Goal: Transaction & Acquisition: Purchase product/service

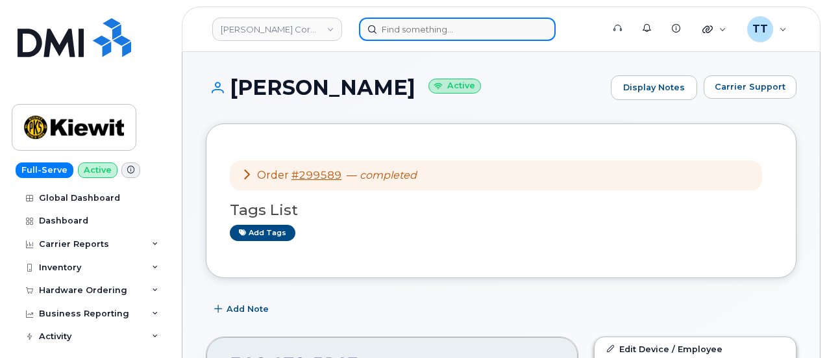
click at [383, 25] on input at bounding box center [457, 29] width 197 height 23
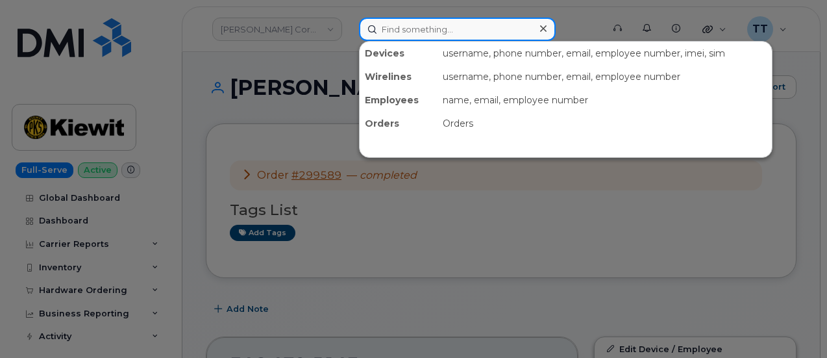
paste input "[PERSON_NAME] [PERSON_NAME]"
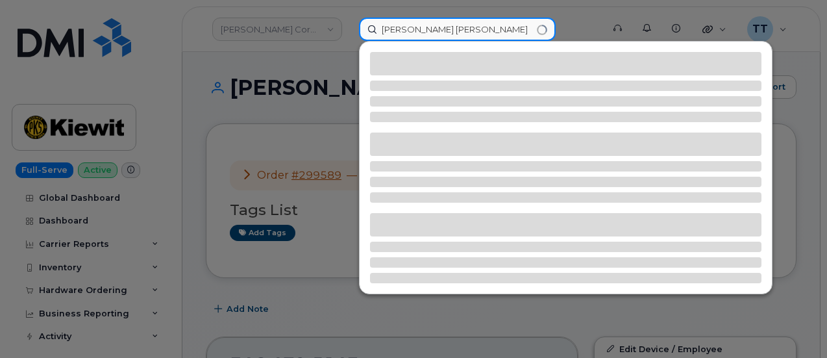
type input "[PERSON_NAME] [PERSON_NAME]"
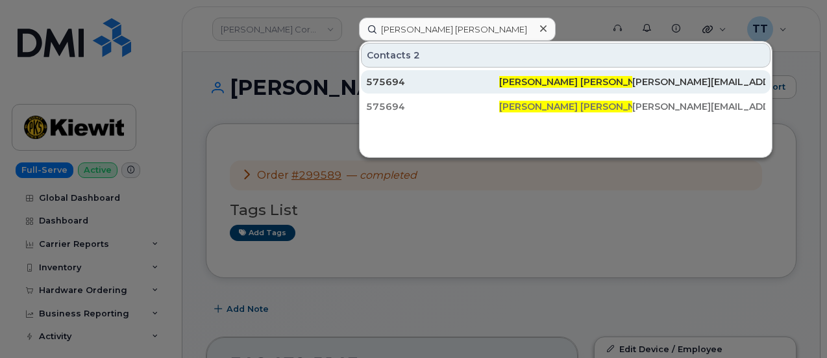
click at [520, 82] on span "[PERSON_NAME] [PERSON_NAME]" at bounding box center [579, 82] width 160 height 12
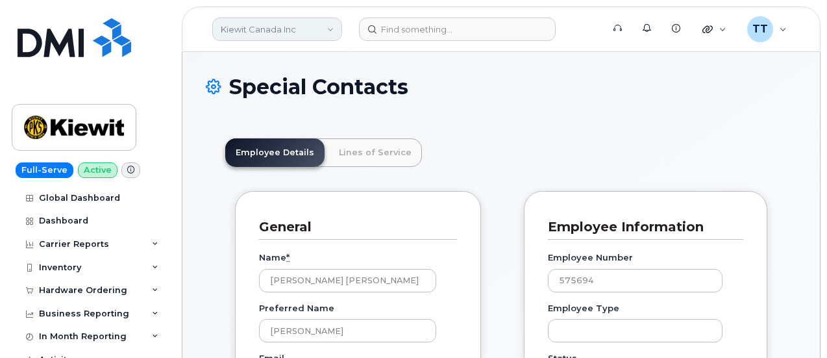
click at [256, 33] on link "Kiewit Canada Inc" at bounding box center [277, 29] width 130 height 23
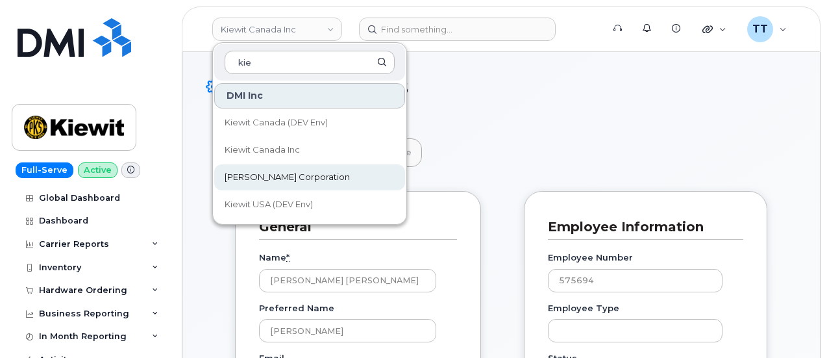
type input "kie"
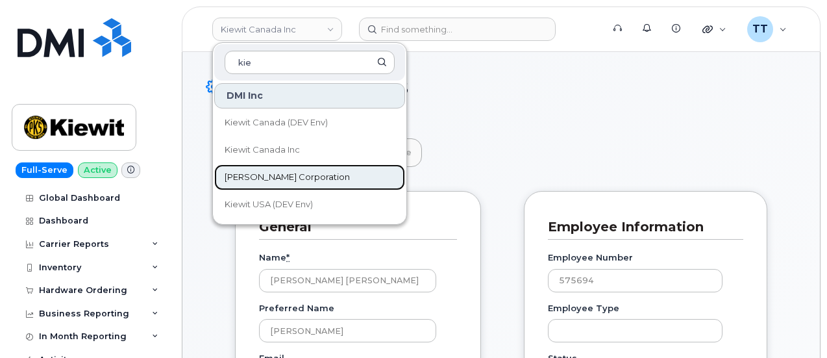
click at [284, 176] on span "[PERSON_NAME] Corporation" at bounding box center [286, 177] width 125 height 13
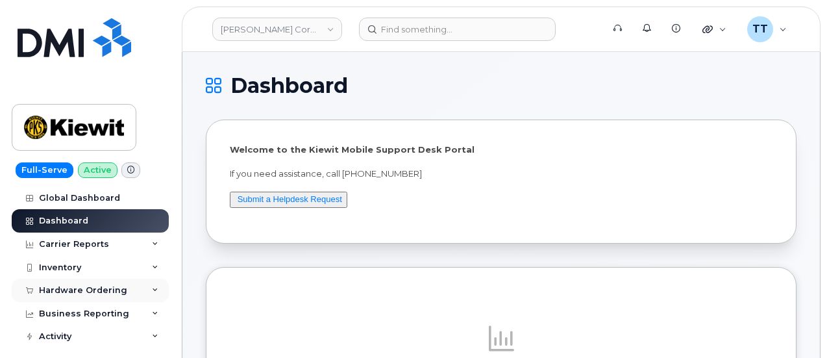
click at [93, 285] on div "Hardware Ordering" at bounding box center [83, 290] width 88 height 10
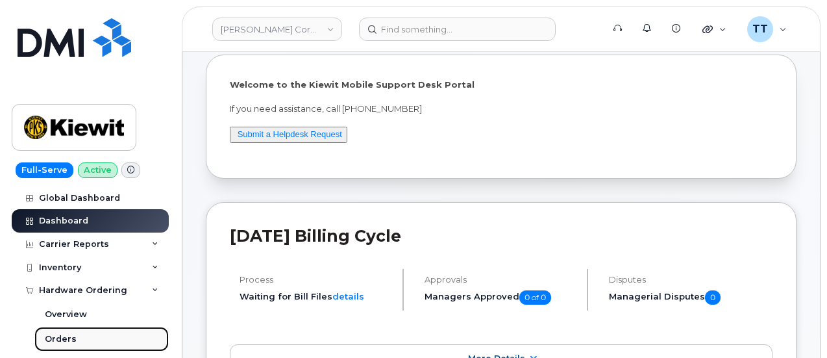
click at [80, 337] on link "Orders" at bounding box center [101, 338] width 134 height 25
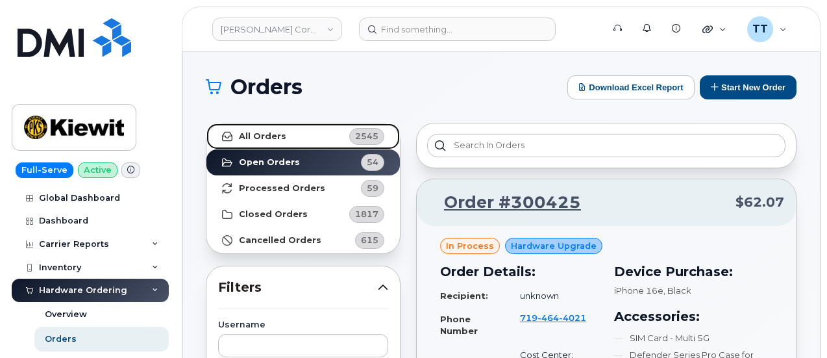
click at [295, 138] on link "All Orders 2545" at bounding box center [302, 136] width 193 height 26
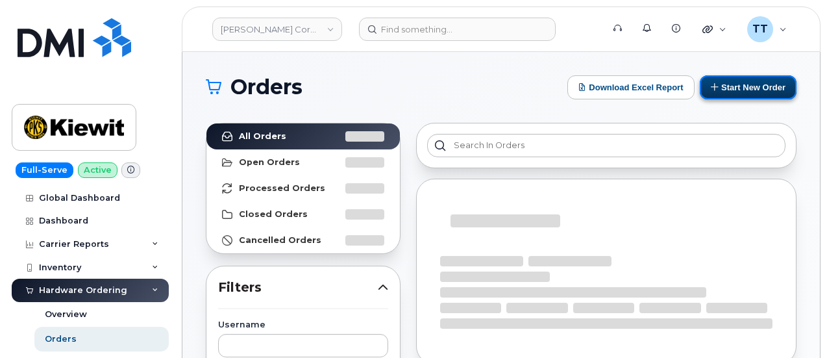
click at [760, 82] on button "Start New Order" at bounding box center [747, 87] width 97 height 24
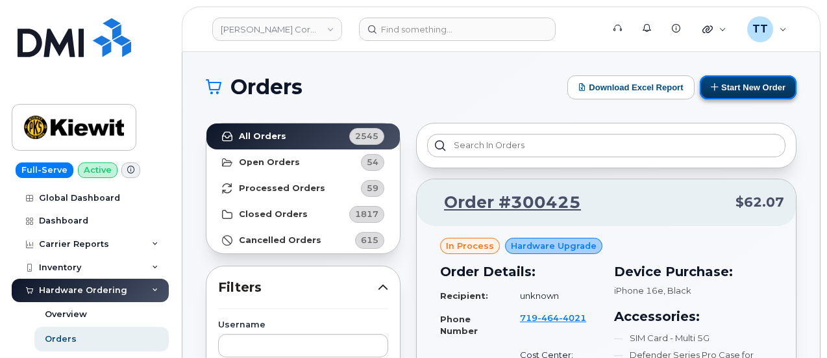
click at [748, 86] on button "Start New Order" at bounding box center [747, 87] width 97 height 24
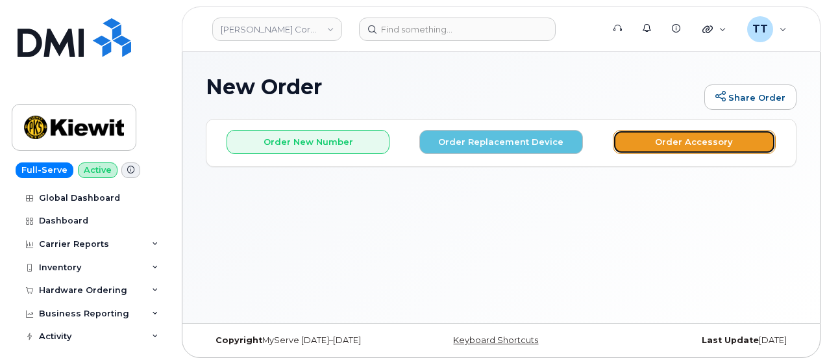
click at [663, 146] on button "Order Accessory" at bounding box center [693, 142] width 163 height 24
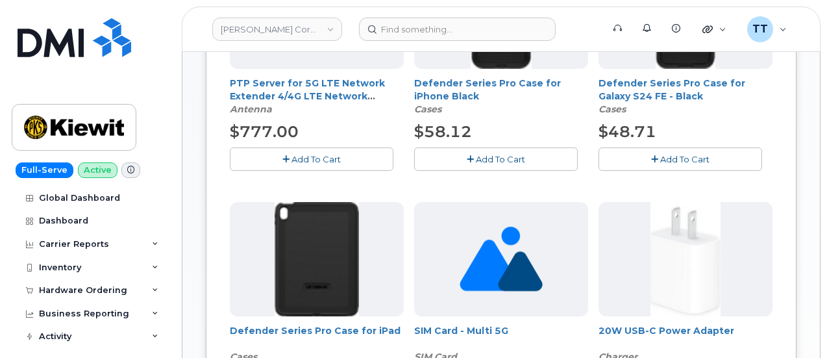
scroll to position [260, 0]
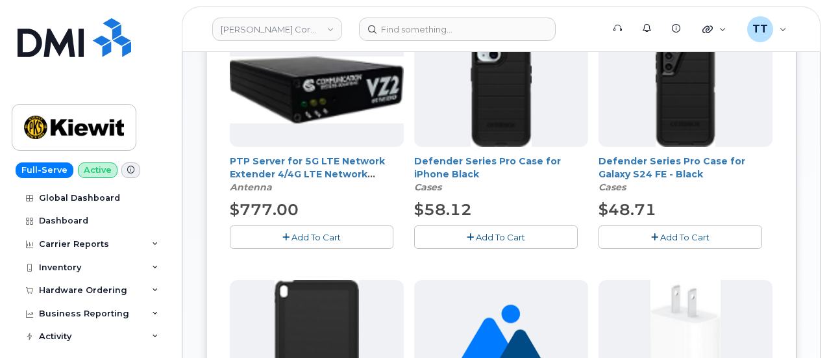
click at [476, 232] on span "Add To Cart" at bounding box center [500, 237] width 49 height 10
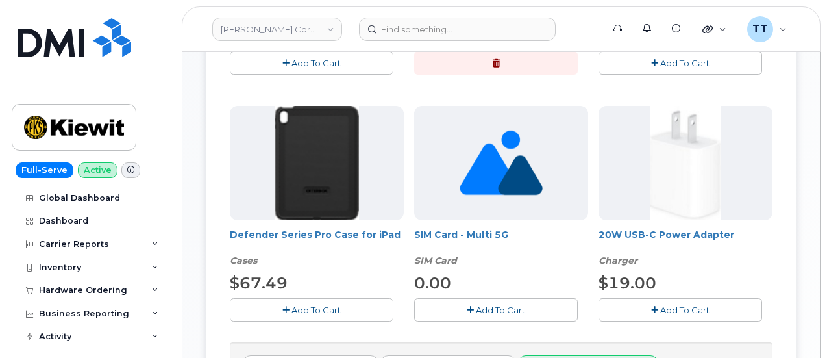
scroll to position [454, 0]
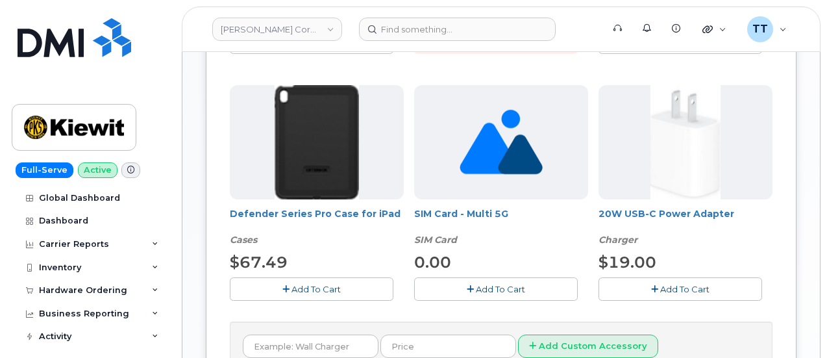
click at [291, 285] on span "Add To Cart" at bounding box center [315, 289] width 49 height 10
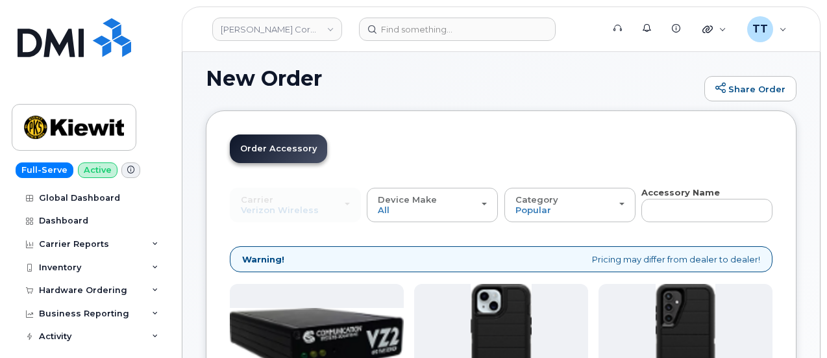
scroll to position [0, 0]
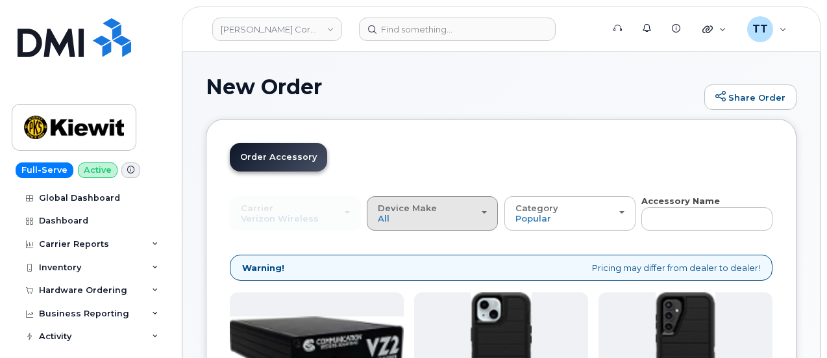
click at [391, 217] on div "Device Make All Android iPhone Tablet" at bounding box center [432, 213] width 109 height 20
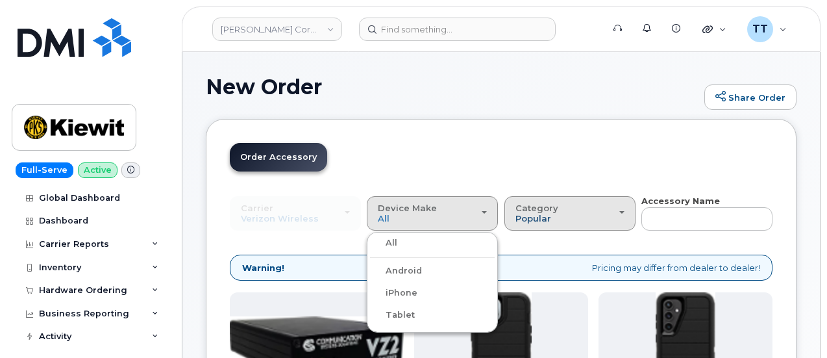
click at [515, 215] on span "Popular" at bounding box center [533, 218] width 36 height 10
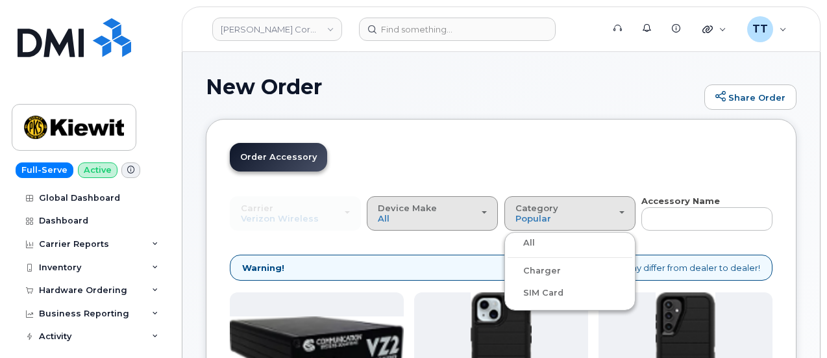
click at [378, 206] on span "Device Make" at bounding box center [407, 207] width 59 height 10
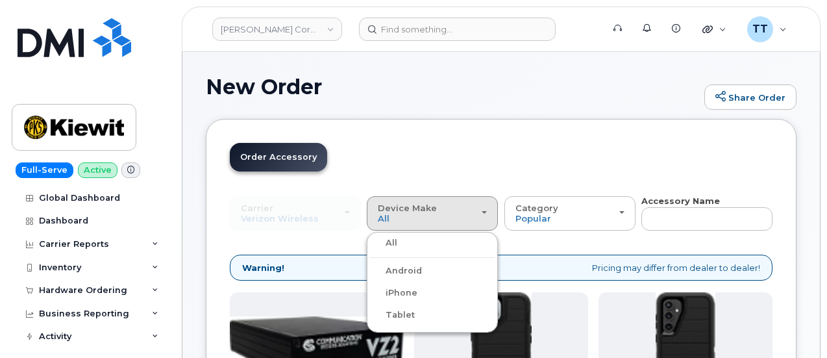
click at [276, 213] on div "Carrier Verizon Wireless T-Mobile AT&T Wireless Verizon Wireless T-Mobile AT&T …" at bounding box center [295, 213] width 131 height 34
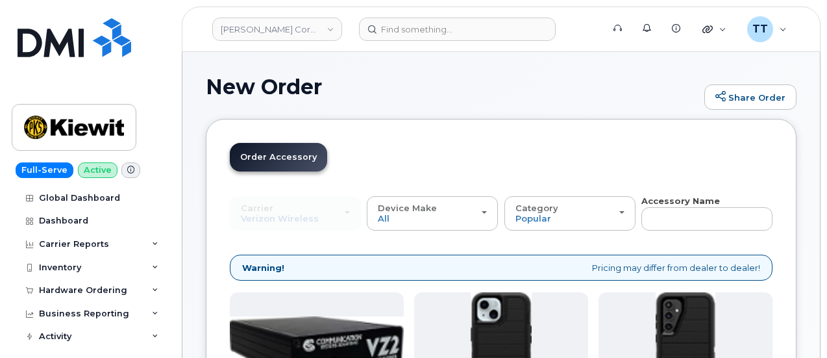
scroll to position [195, 0]
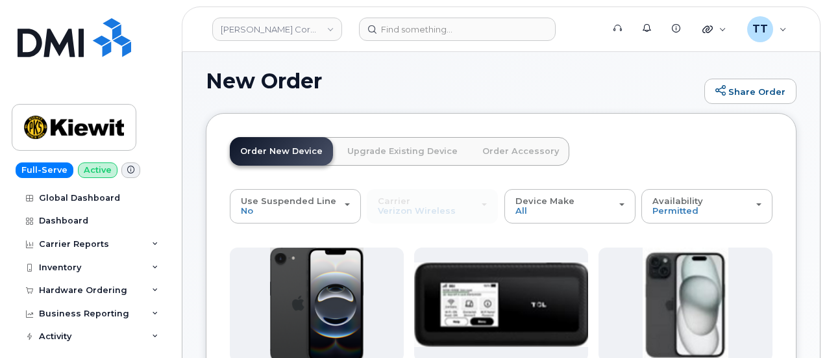
scroll to position [0, 0]
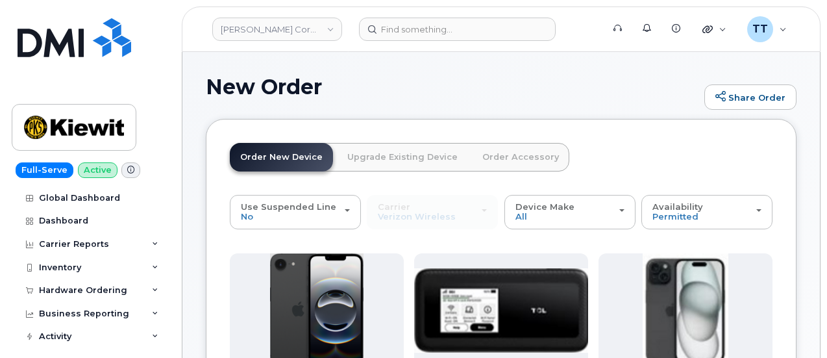
click at [372, 213] on div "Carrier Verizon Wireless T-Mobile AT&T Wireless Verizon Wireless T-Mobile AT&T …" at bounding box center [432, 212] width 131 height 34
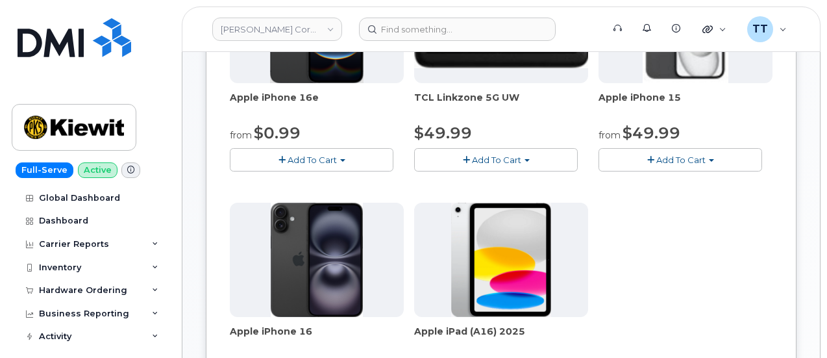
scroll to position [389, 0]
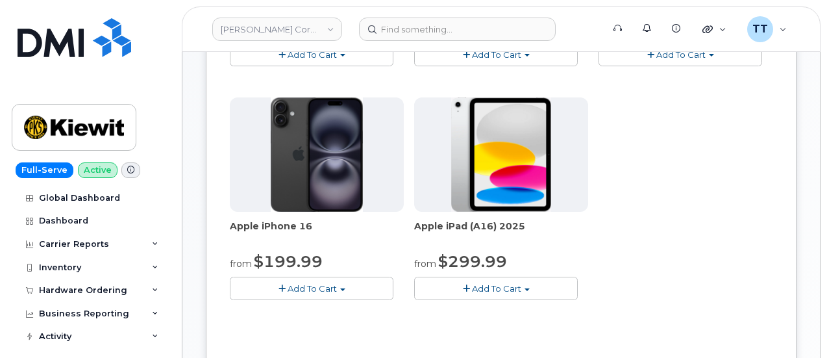
click at [287, 293] on span "Add To Cart" at bounding box center [311, 288] width 49 height 10
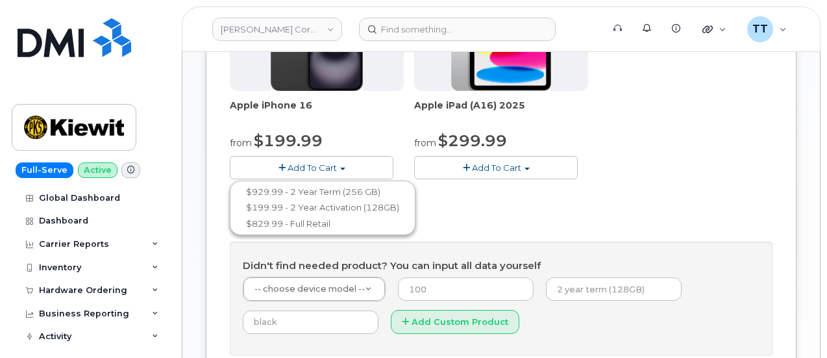
scroll to position [519, 0]
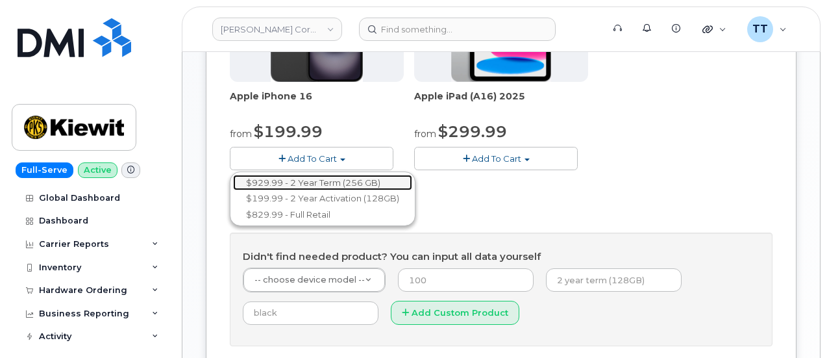
click at [308, 191] on link "$929.99 - 2 Year Term (256 GB)" at bounding box center [322, 183] width 179 height 16
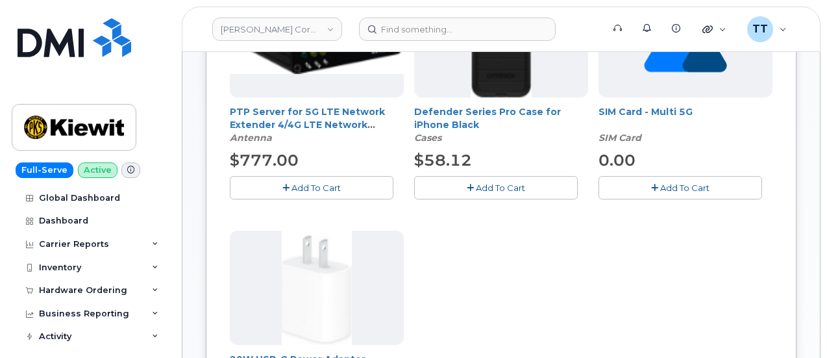
scroll to position [244, 0]
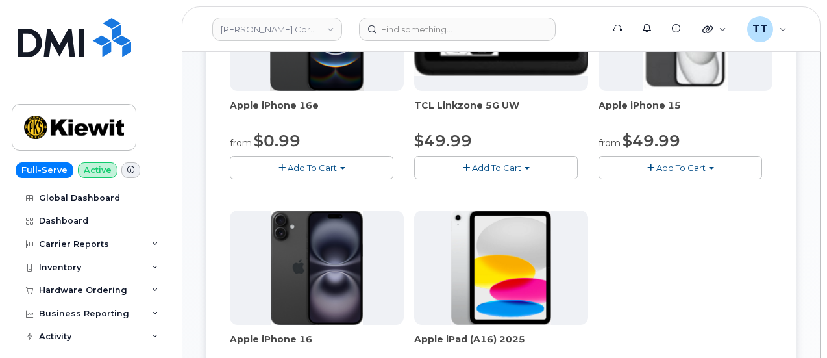
scroll to position [177, 0]
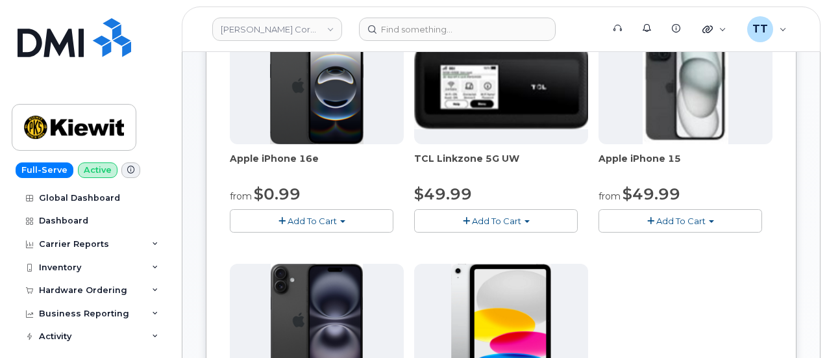
scroll to position [242, 0]
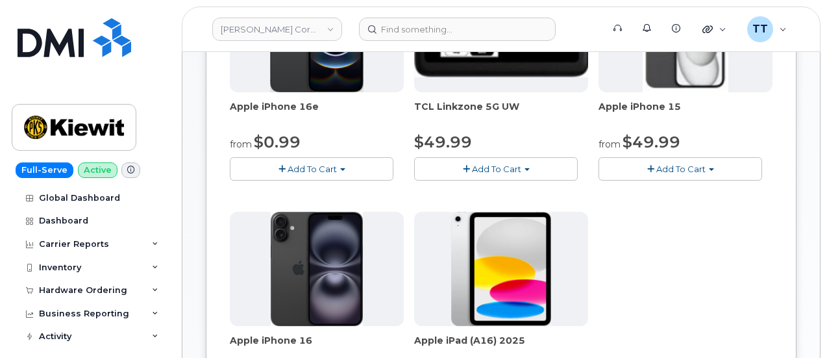
scroll to position [437, 0]
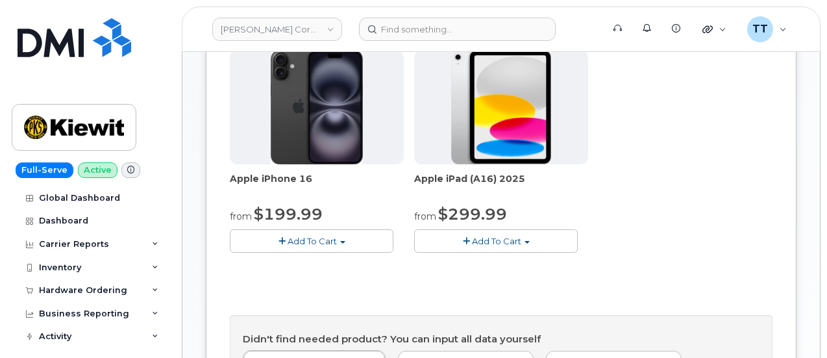
click at [472, 246] on span "Add To Cart" at bounding box center [496, 241] width 49 height 10
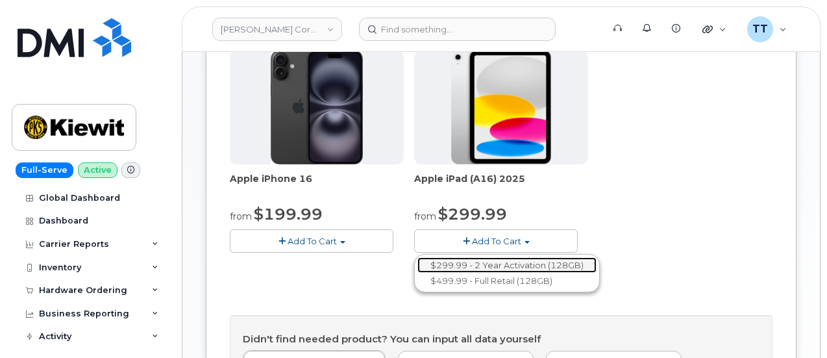
click at [418, 273] on link "$299.99 - 2 Year Activation (128GB)" at bounding box center [506, 265] width 179 height 16
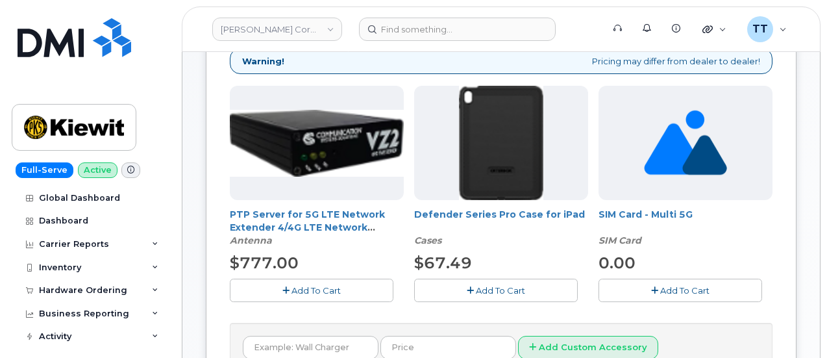
scroll to position [260, 0]
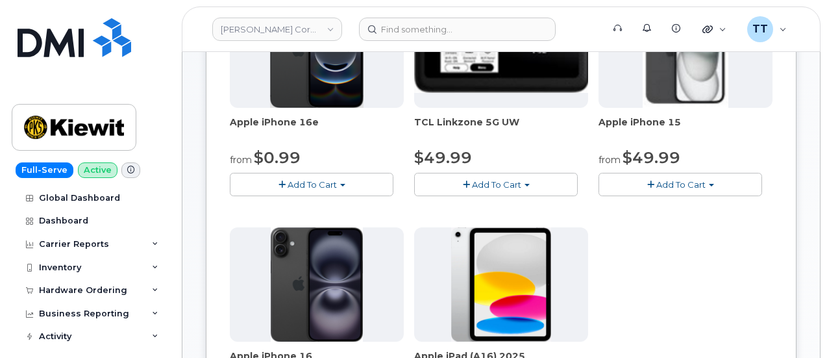
scroll to position [696, 0]
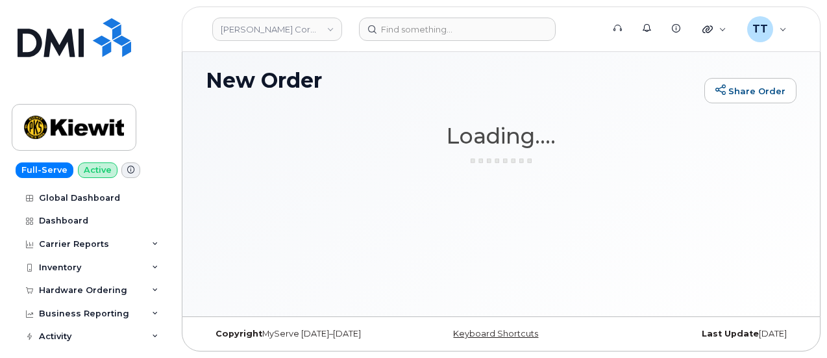
scroll to position [6, 0]
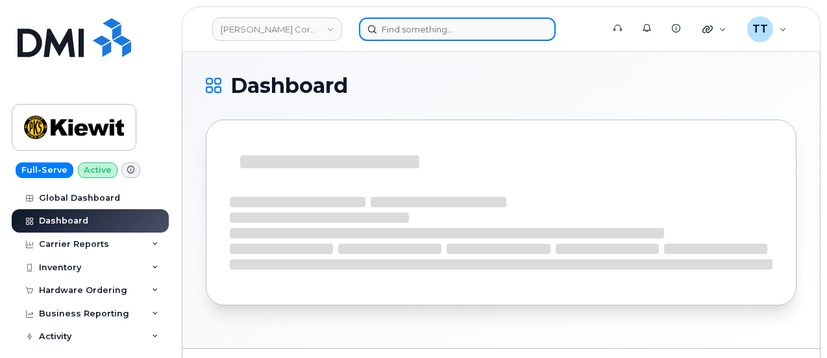
click at [444, 23] on input at bounding box center [457, 29] width 197 height 23
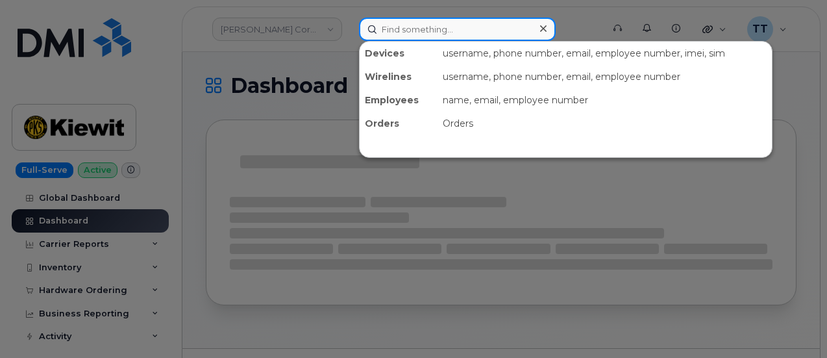
paste input "Mrinal Manoj Redij"
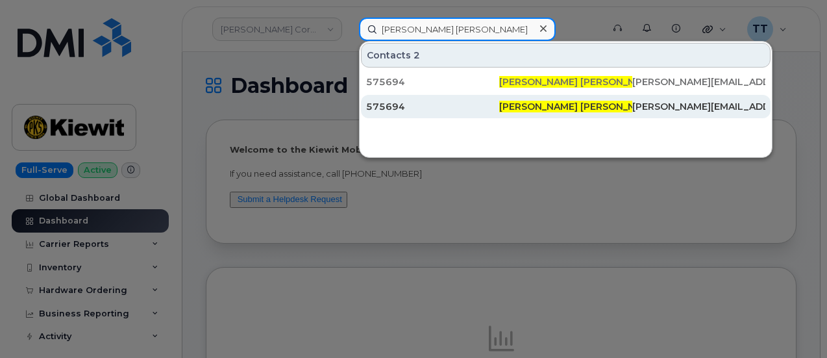
type input "Mrinal Manoj Redij"
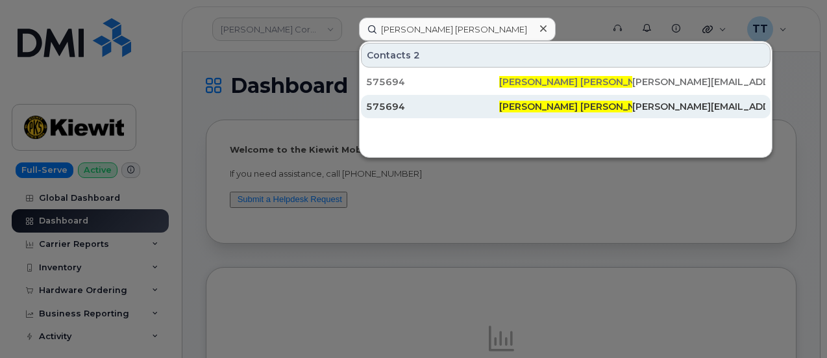
click at [427, 104] on div "575694" at bounding box center [432, 106] width 133 height 13
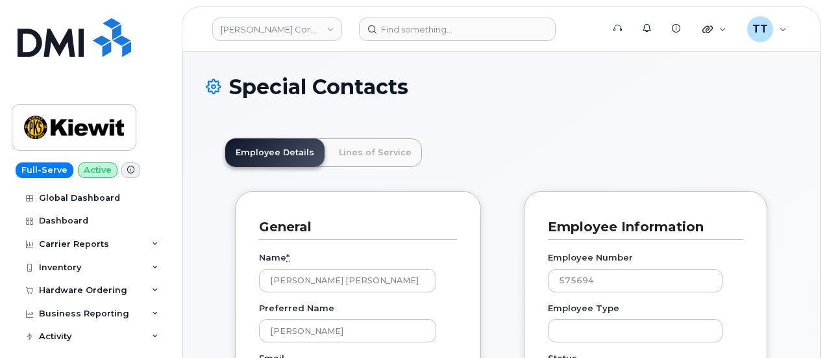
scroll to position [40, 0]
click at [353, 149] on link "Lines of Service" at bounding box center [374, 152] width 93 height 29
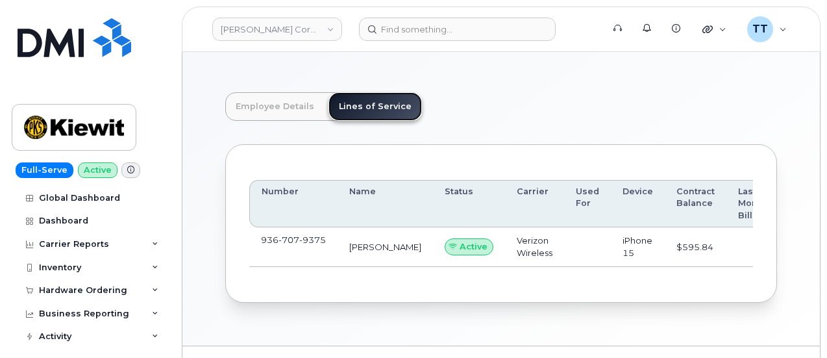
scroll to position [65, 0]
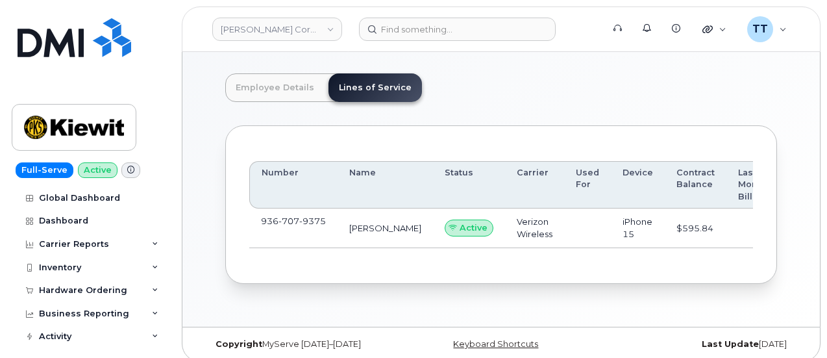
click at [302, 221] on span "9375" at bounding box center [312, 220] width 27 height 10
copy span "936 707 9375"
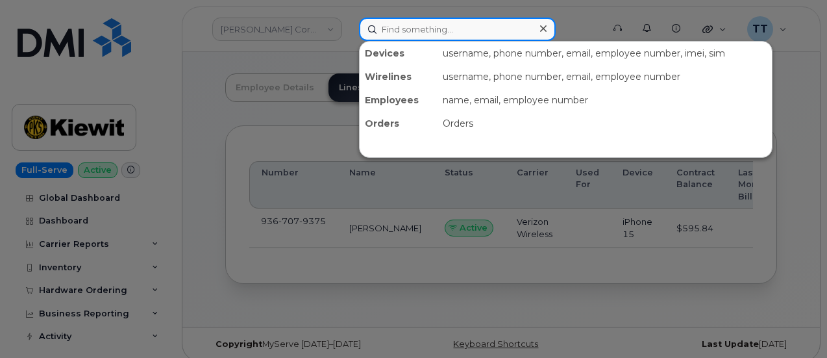
paste input "9367079375"
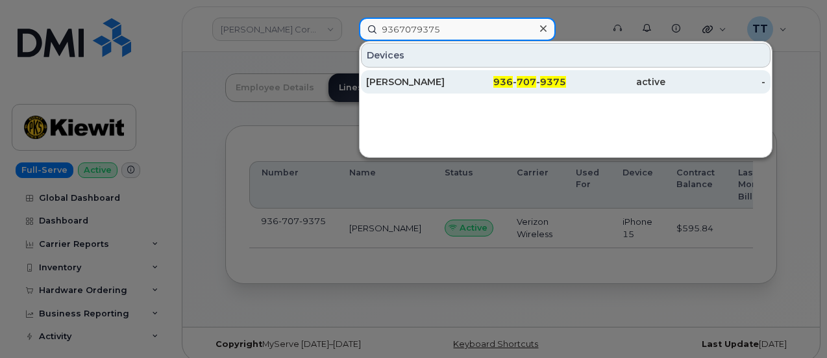
type input "9367079375"
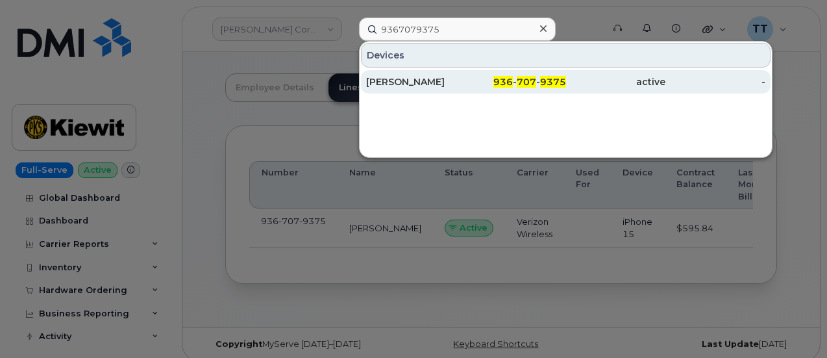
click at [430, 80] on div "MRINAL REDIJ" at bounding box center [416, 81] width 100 height 13
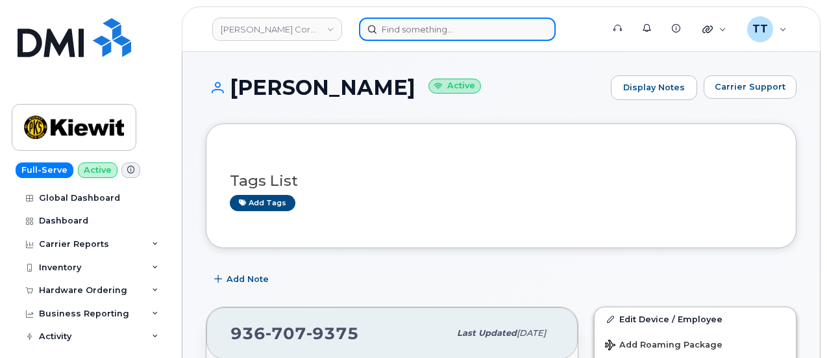
click at [448, 39] on input at bounding box center [457, 29] width 197 height 23
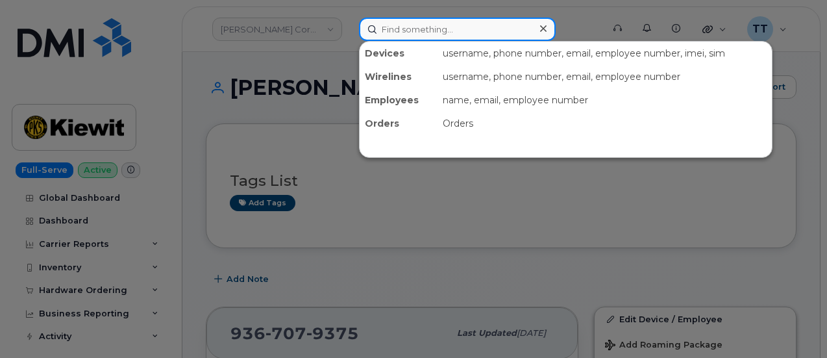
paste input "[PHONE_NUMBER]"
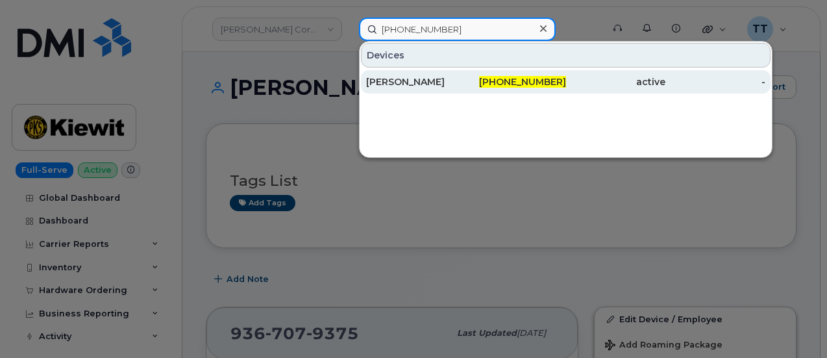
type input "[PHONE_NUMBER]"
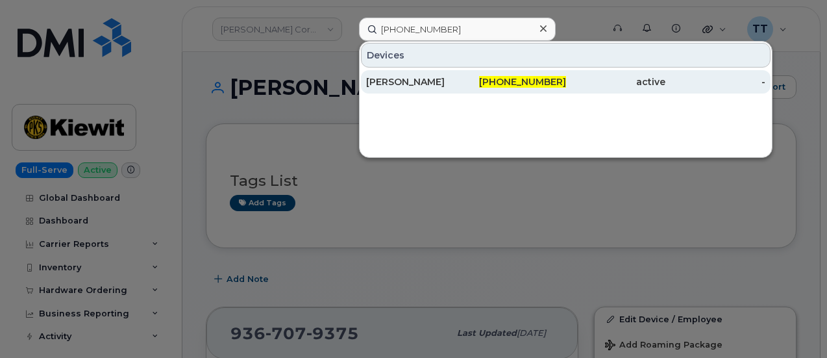
click at [435, 82] on div "[PERSON_NAME]" at bounding box center [416, 81] width 100 height 13
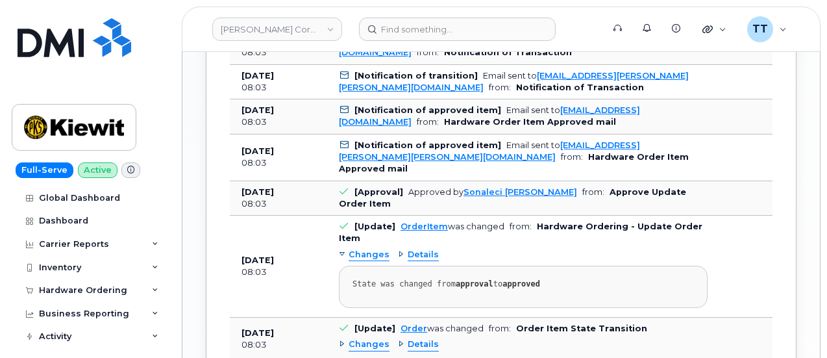
scroll to position [1369, 0]
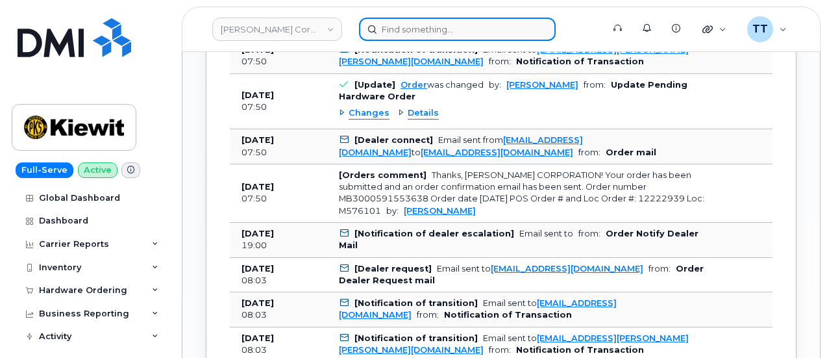
click at [433, 31] on input at bounding box center [457, 29] width 197 height 23
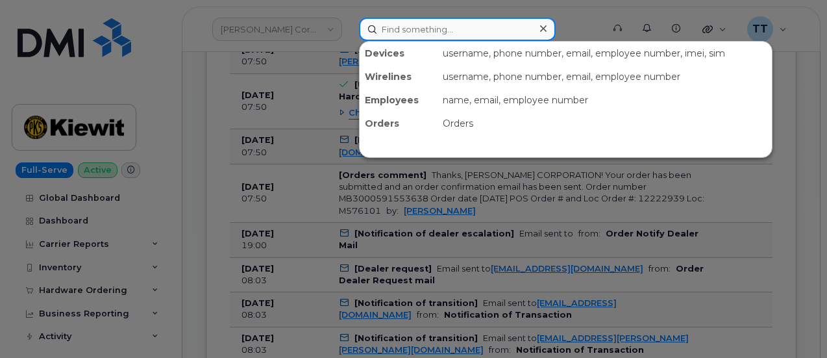
paste input "406-242-0998"
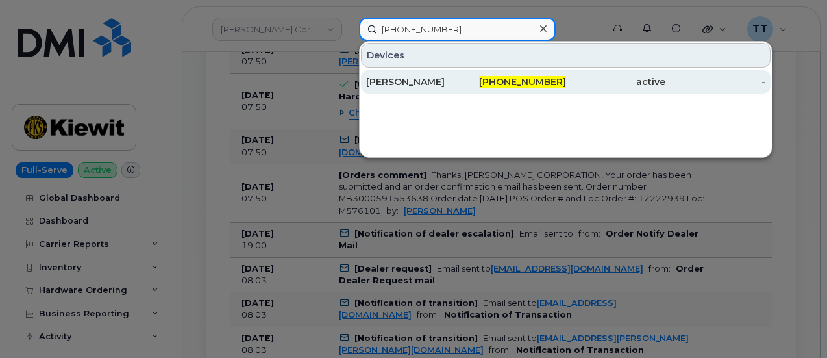
type input "406-242-0998"
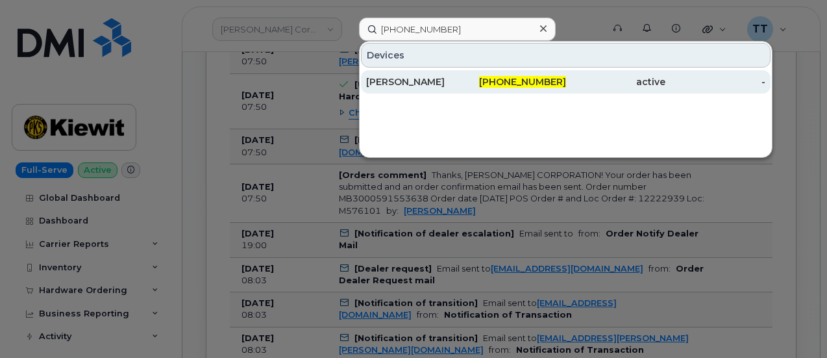
click at [426, 79] on div "[PERSON_NAME]" at bounding box center [416, 81] width 100 height 13
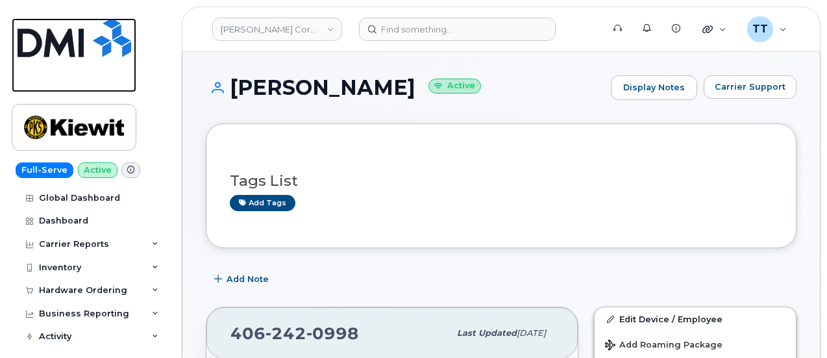
drag, startPoint x: 66, startPoint y: 77, endPoint x: 248, endPoint y: 115, distance: 186.2
click at [66, 77] on link at bounding box center [74, 55] width 125 height 74
drag, startPoint x: 583, startPoint y: 23, endPoint x: 581, endPoint y: 32, distance: 9.2
click at [583, 23] on form at bounding box center [476, 29] width 235 height 23
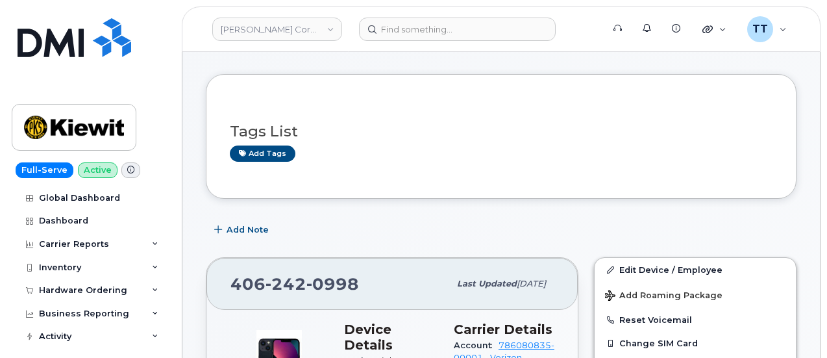
scroll to position [130, 0]
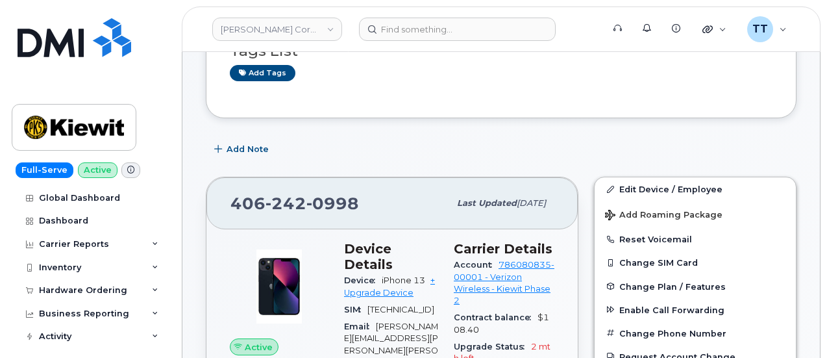
click at [293, 202] on span "242" at bounding box center [285, 202] width 41 height 19
copy span "406 242 0998"
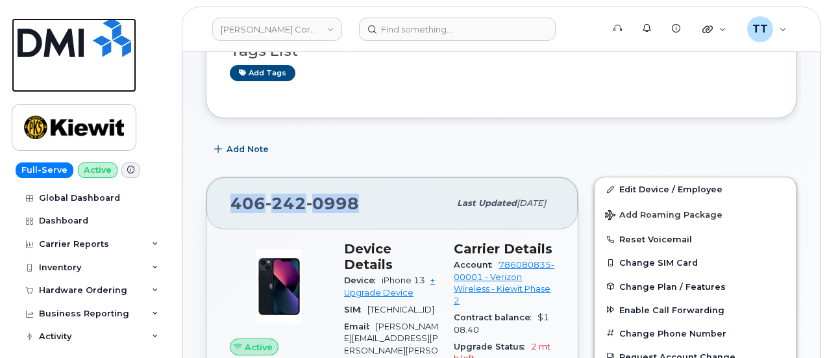
drag, startPoint x: 73, startPoint y: 88, endPoint x: 170, endPoint y: 108, distance: 99.4
click at [73, 88] on link at bounding box center [74, 55] width 125 height 74
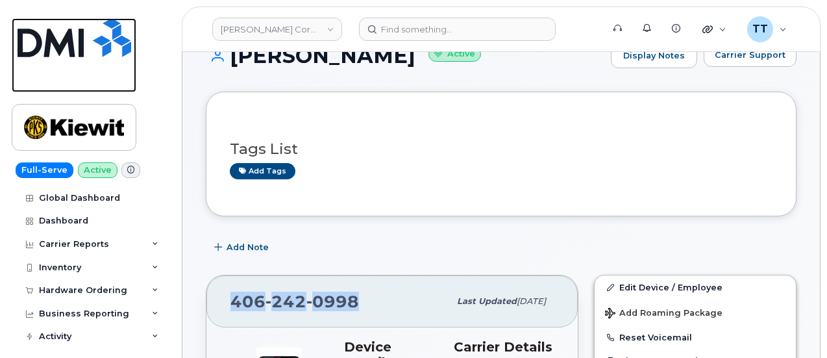
scroll to position [0, 0]
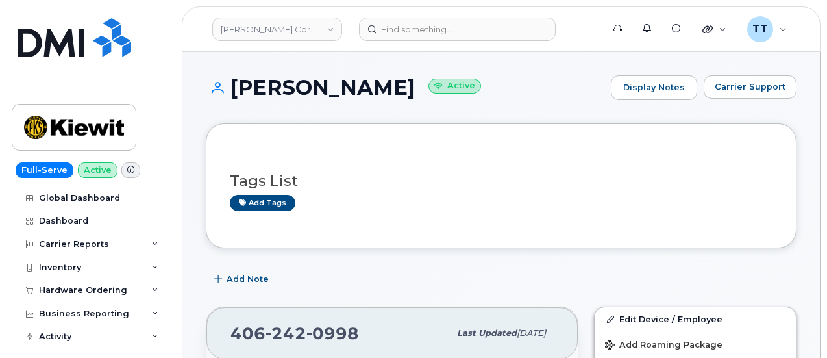
click at [284, 90] on h1 "JACOB KLEES Active" at bounding box center [405, 87] width 398 height 23
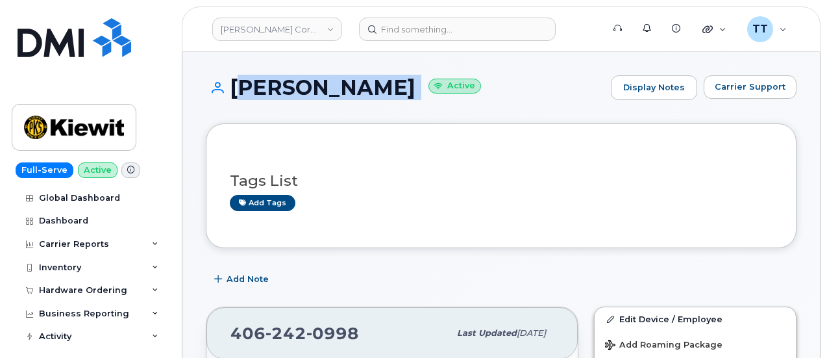
click at [284, 90] on h1 "JACOB KLEES Active" at bounding box center [405, 87] width 398 height 23
copy h1 "JACOB KLEES"
drag, startPoint x: 776, startPoint y: 281, endPoint x: 733, endPoint y: 274, distance: 43.3
click at [776, 280] on div "Add Note" at bounding box center [501, 278] width 590 height 23
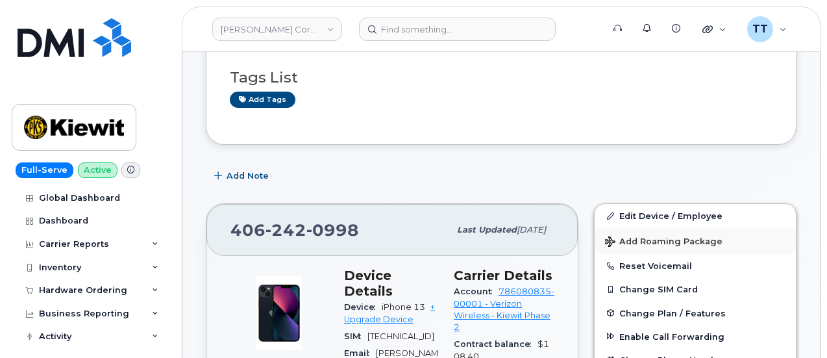
scroll to position [195, 0]
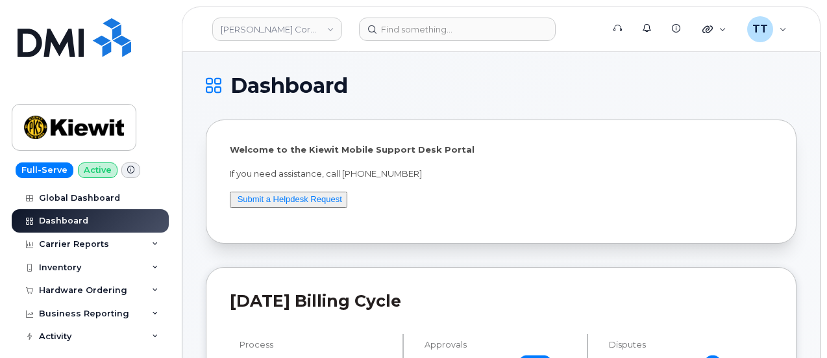
click at [350, 6] on div "[PERSON_NAME] Corporation Support Alerts Knowledge Base Quicklinks Suspend / Ca…" at bounding box center [501, 28] width 638 height 45
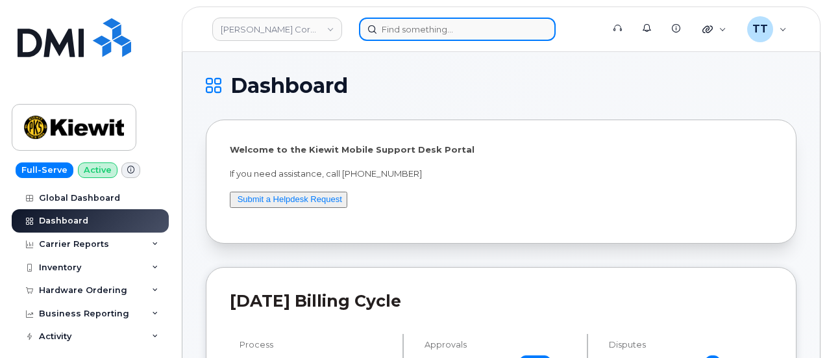
click at [420, 23] on input at bounding box center [457, 29] width 197 height 23
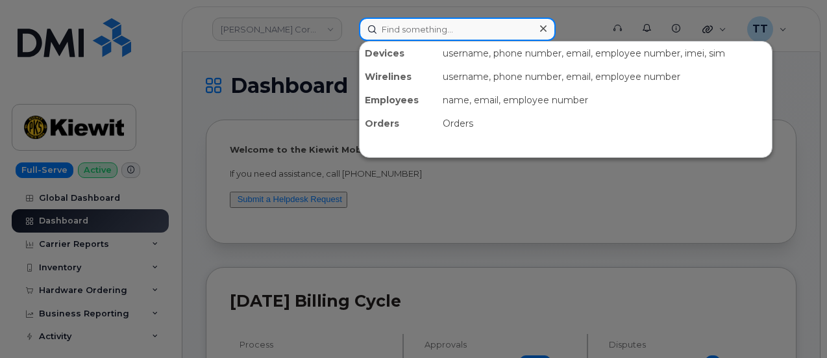
paste input "356460905985889"
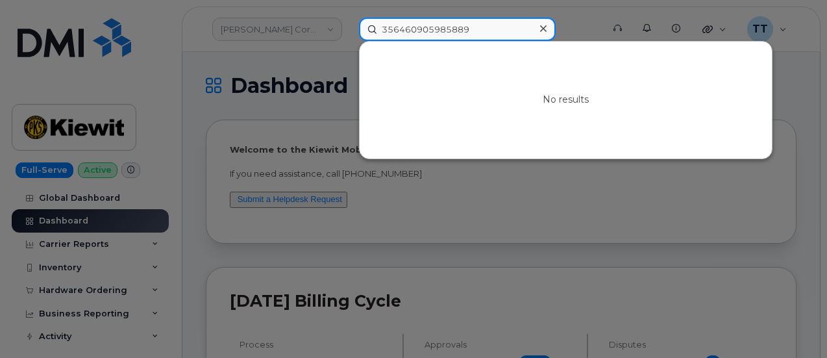
type input "356460905985889"
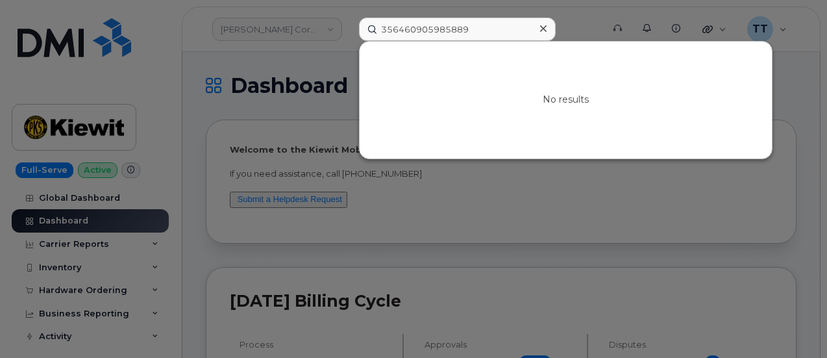
click at [86, 73] on div at bounding box center [413, 179] width 827 height 358
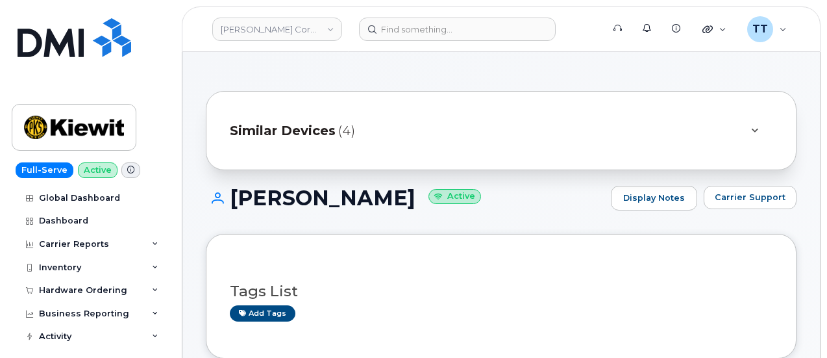
click at [302, 186] on h1 "[PERSON_NAME] Active" at bounding box center [405, 197] width 398 height 23
click at [302, 186] on h1 "AIDAN CONLON Active" at bounding box center [405, 197] width 398 height 23
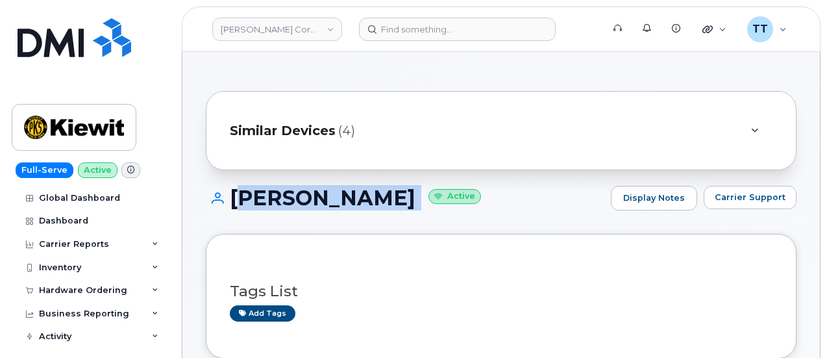
click at [302, 186] on h1 "AIDAN CONLON Active" at bounding box center [405, 197] width 398 height 23
copy h1 "AIDAN CONLON"
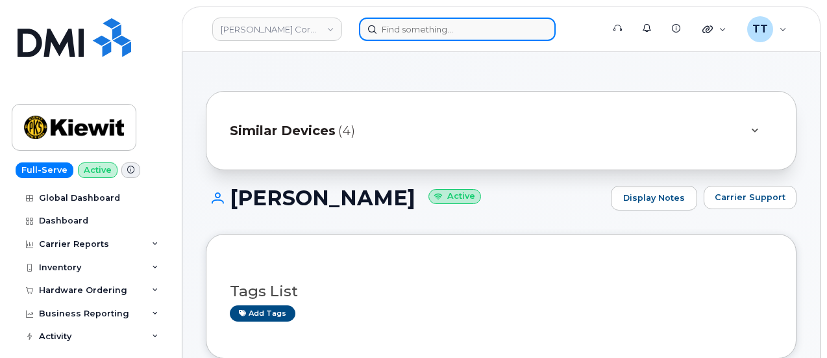
click at [430, 34] on input at bounding box center [457, 29] width 197 height 23
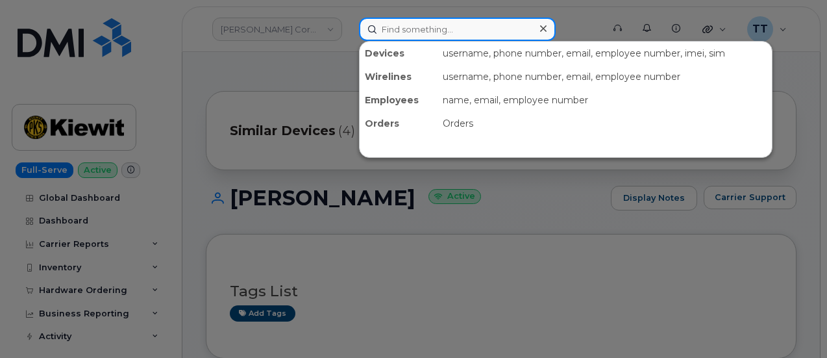
paste input "18644344604"
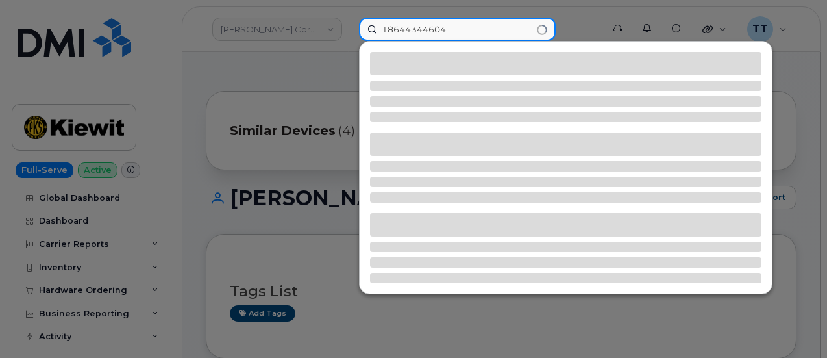
click at [389, 32] on input "18644344604" at bounding box center [457, 29] width 197 height 23
type input "8644344604"
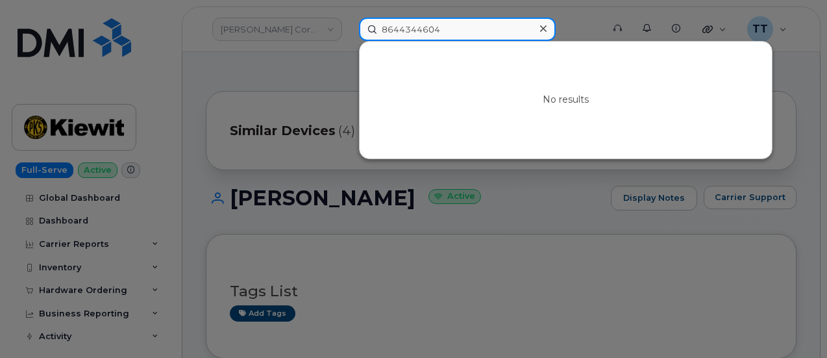
click at [390, 26] on input "8644344604" at bounding box center [457, 29] width 197 height 23
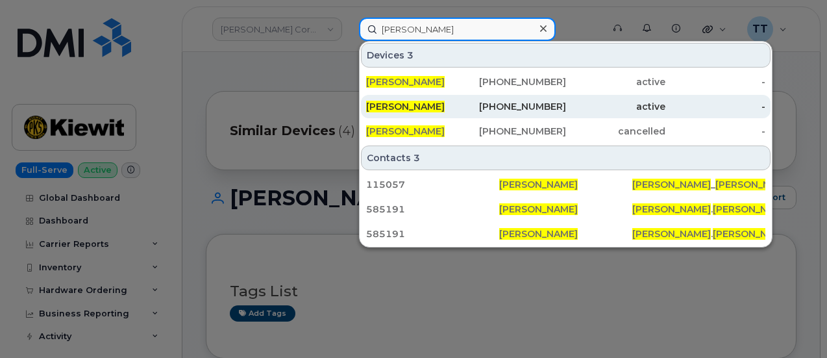
type input "allen pierce"
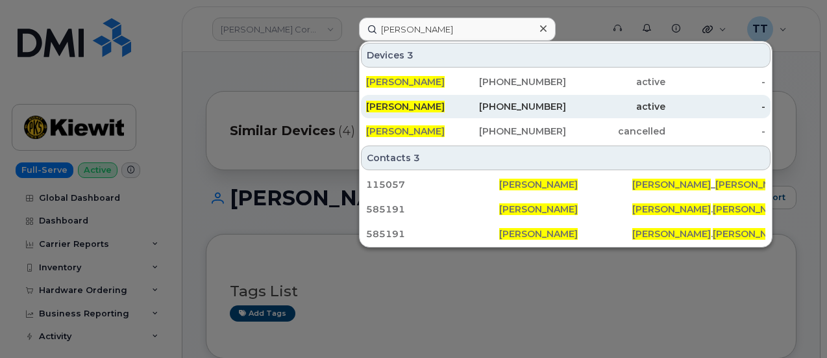
click at [444, 111] on div "Allen Pierce" at bounding box center [416, 106] width 100 height 13
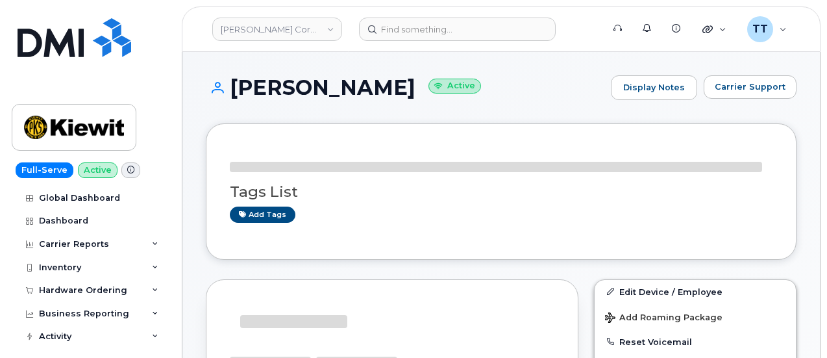
click at [285, 93] on h1 "[PERSON_NAME] Active" at bounding box center [405, 87] width 398 height 23
click at [285, 93] on h1 "Allen Pierce Active" at bounding box center [405, 87] width 398 height 23
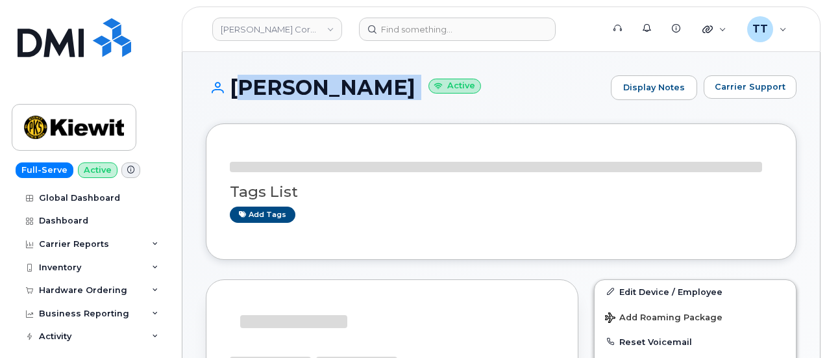
click at [285, 93] on h1 "Allen Pierce Active" at bounding box center [405, 87] width 398 height 23
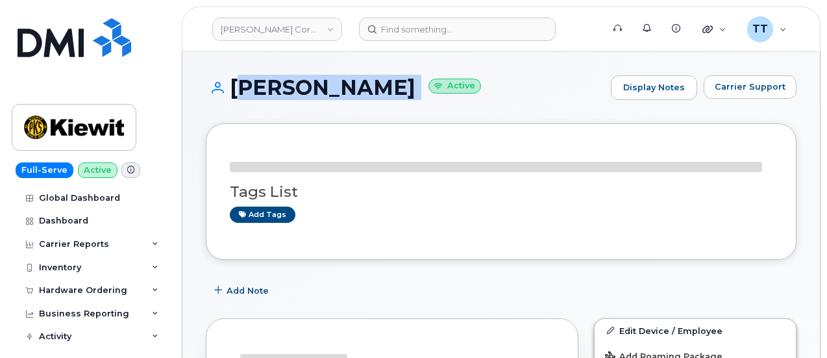
copy h1 "[PERSON_NAME]"
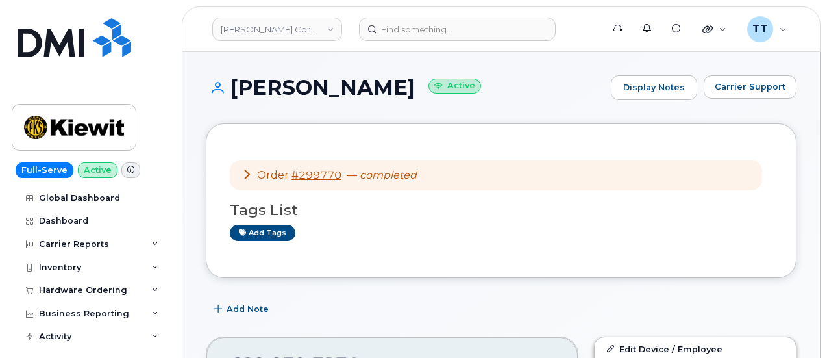
click at [532, 100] on div "Allen Pierce Active Display Notes Carrier Support" at bounding box center [501, 99] width 590 height 48
click at [506, 300] on div "Add Note" at bounding box center [501, 308] width 590 height 23
click at [558, 106] on div "Allen Pierce Active Display Notes Carrier Support" at bounding box center [501, 99] width 590 height 48
click at [471, 86] on h1 "Allen Pierce Active" at bounding box center [405, 87] width 398 height 23
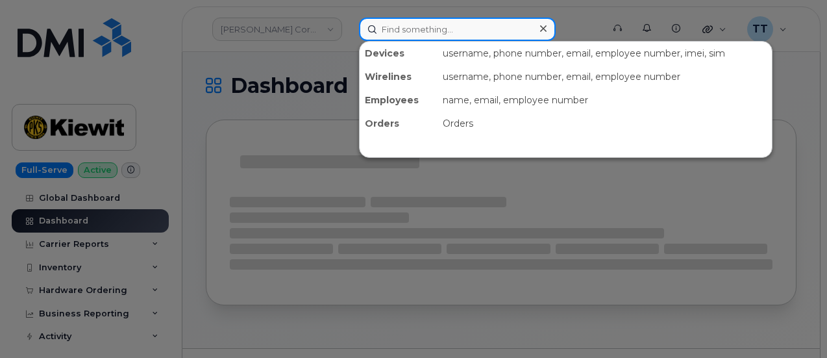
click at [431, 32] on input at bounding box center [457, 29] width 197 height 23
paste input "816-560-2981"
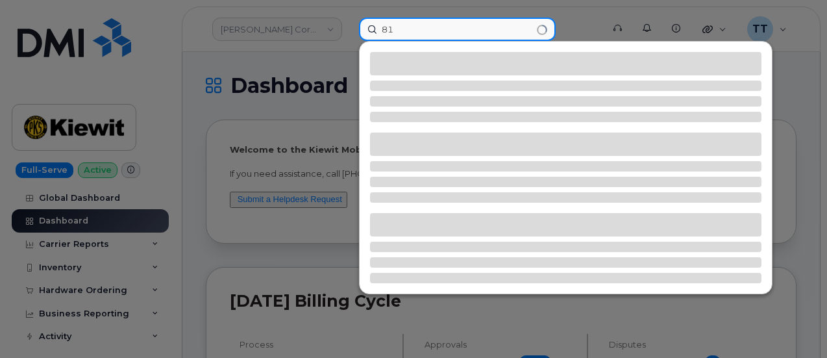
type input "8"
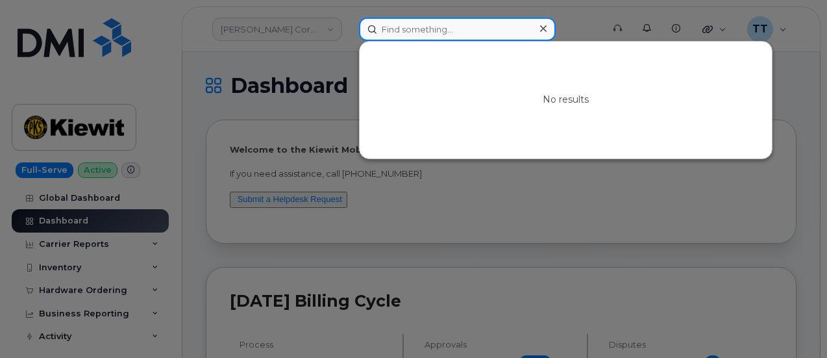
click at [440, 29] on input at bounding box center [457, 29] width 197 height 23
paste input "816-560-2981"
type input "816-560-2981"
click at [426, 32] on input "816-560-2981" at bounding box center [457, 29] width 197 height 23
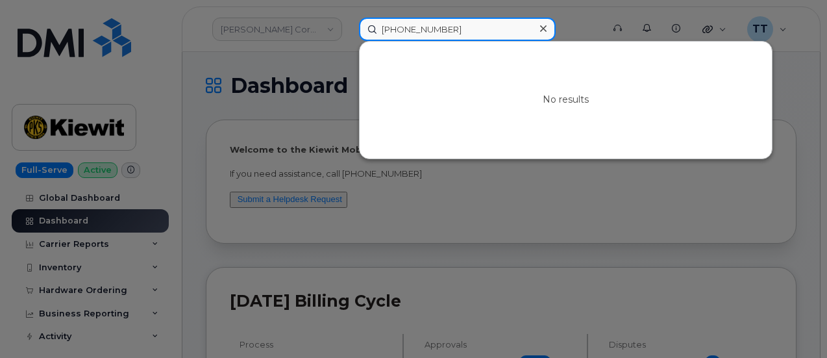
click at [426, 32] on input "816-560-2981" at bounding box center [457, 29] width 197 height 23
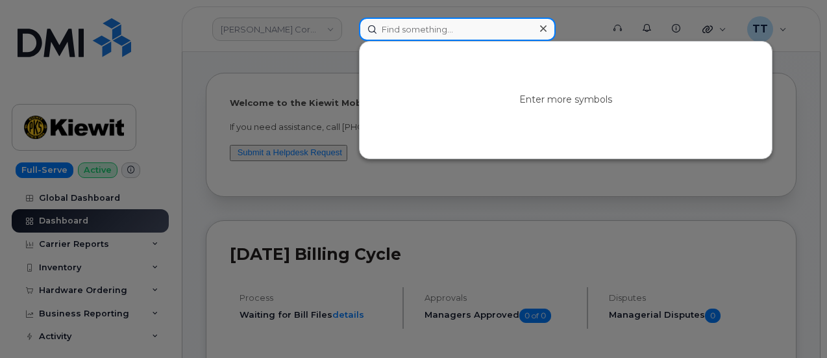
scroll to position [65, 0]
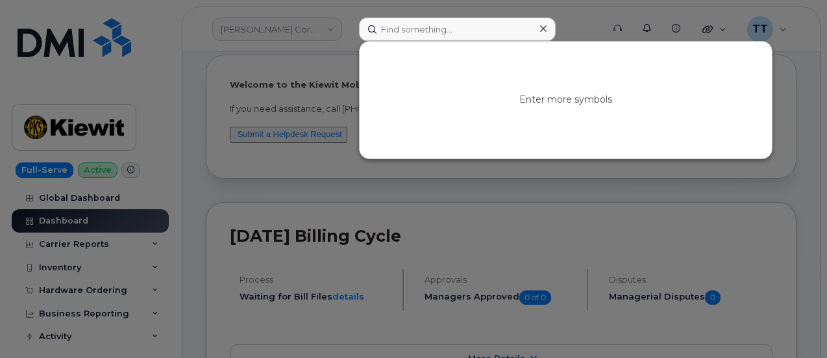
click at [98, 276] on div at bounding box center [413, 179] width 827 height 358
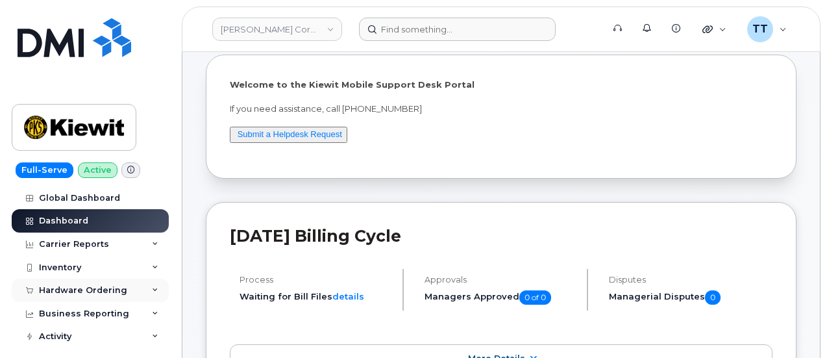
click at [97, 292] on div "Hardware Ordering" at bounding box center [83, 290] width 88 height 10
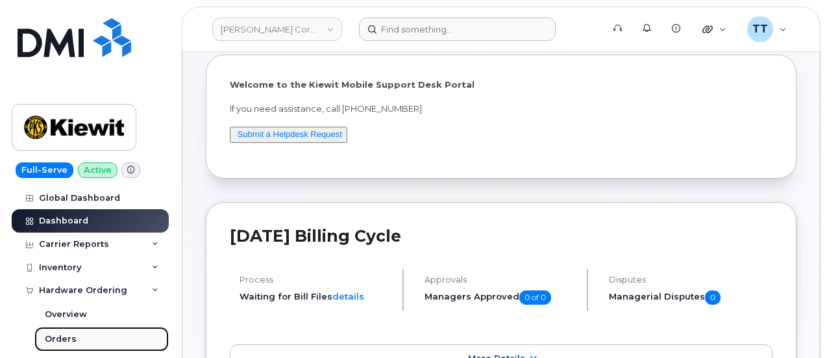
click at [90, 334] on link "Orders" at bounding box center [101, 338] width 134 height 25
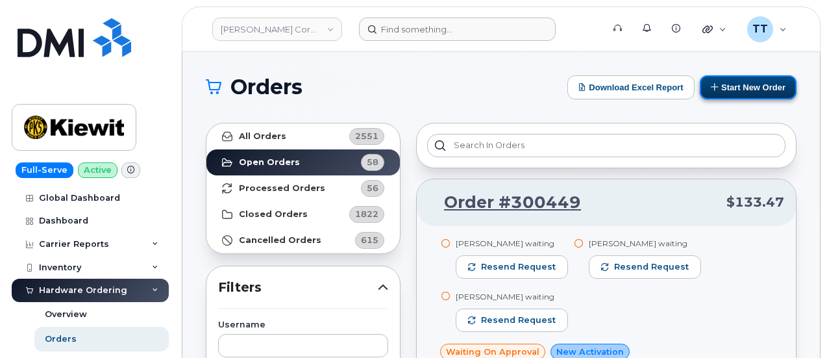
click at [724, 83] on button "Start New Order" at bounding box center [747, 87] width 97 height 24
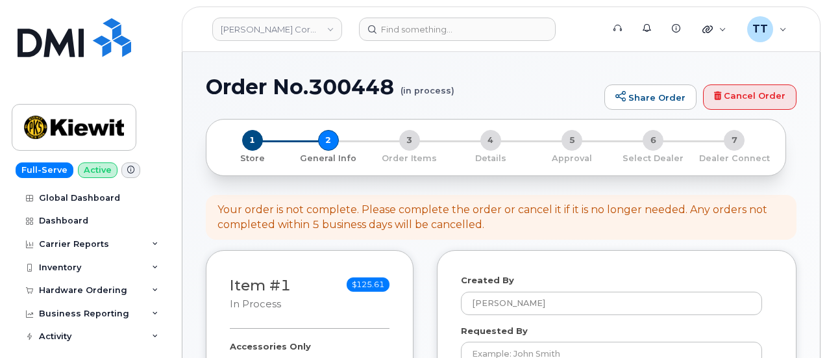
click at [287, 94] on h1 "Order No.300448 (in process)" at bounding box center [402, 86] width 392 height 23
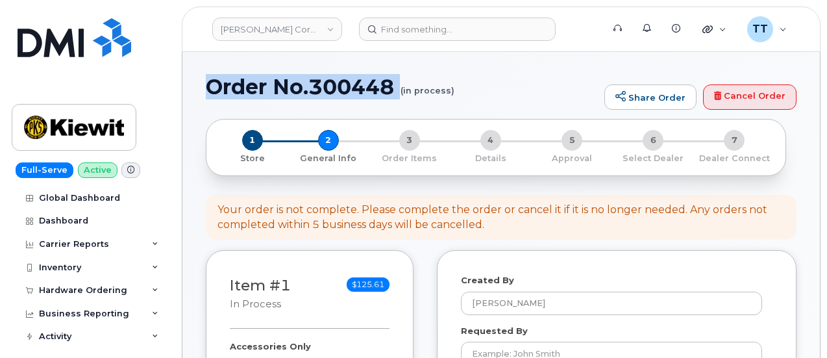
copy h1 "Order No.300448"
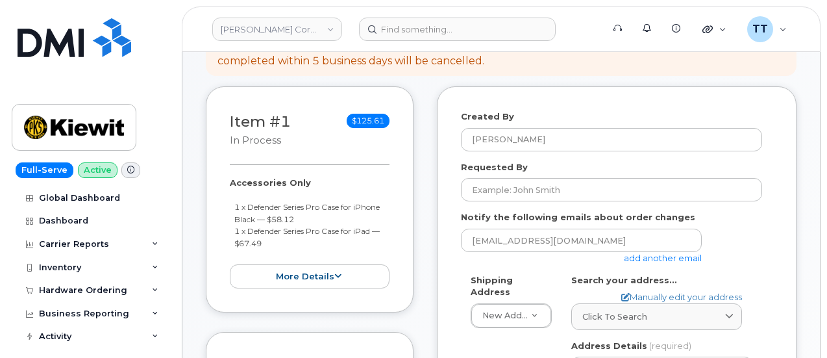
scroll to position [324, 0]
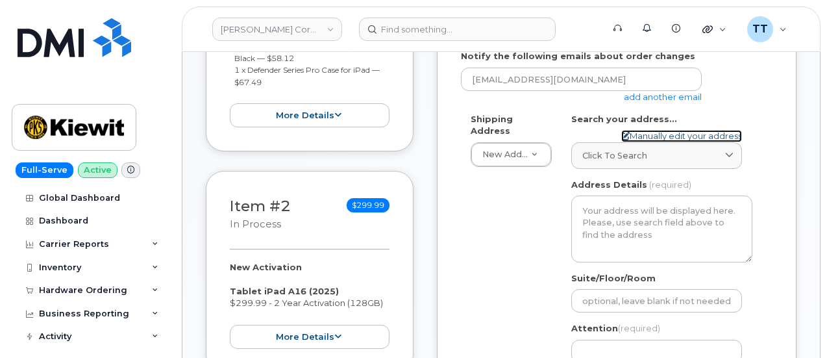
click at [694, 138] on link "Manually edit your address" at bounding box center [681, 136] width 121 height 12
select select
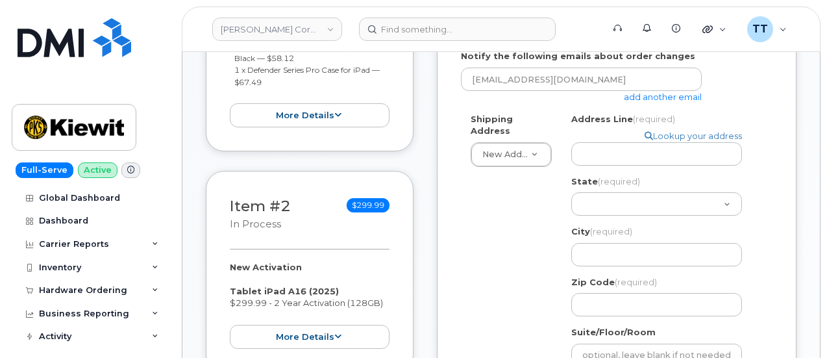
drag, startPoint x: 611, startPoint y: 152, endPoint x: 608, endPoint y: 132, distance: 19.7
click at [556, 147] on div "Shipping Address New Address New Address" at bounding box center [511, 140] width 101 height 54
click at [670, 134] on link "Lookup your address" at bounding box center [692, 136] width 97 height 12
select select
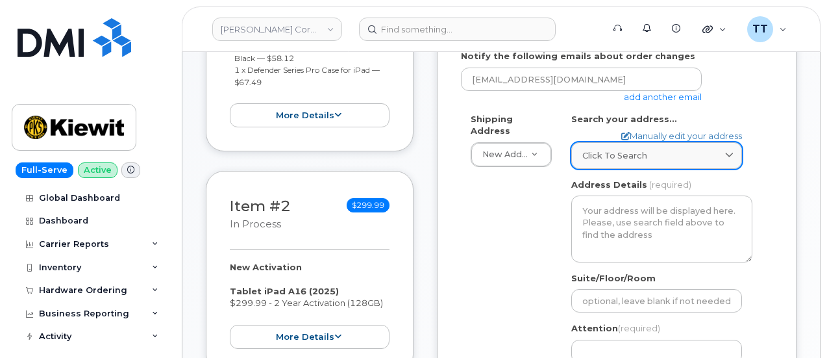
drag, startPoint x: 635, startPoint y: 151, endPoint x: 658, endPoint y: 155, distance: 23.0
click at [658, 154] on div "Click to search" at bounding box center [656, 155] width 149 height 12
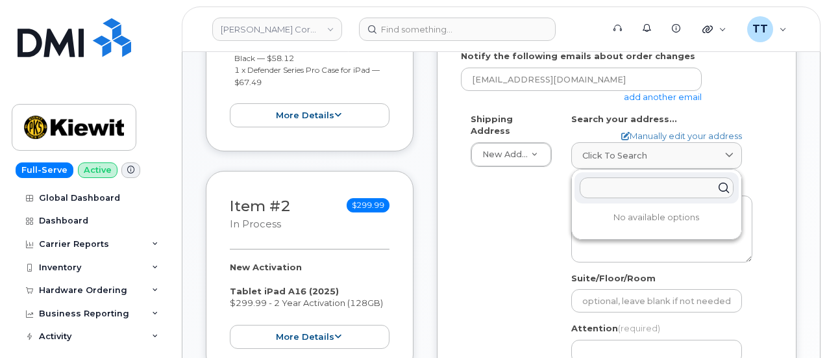
drag, startPoint x: 636, startPoint y: 197, endPoint x: 653, endPoint y: 186, distance: 20.4
paste input "85 Stokes King RdMississippi 38701"
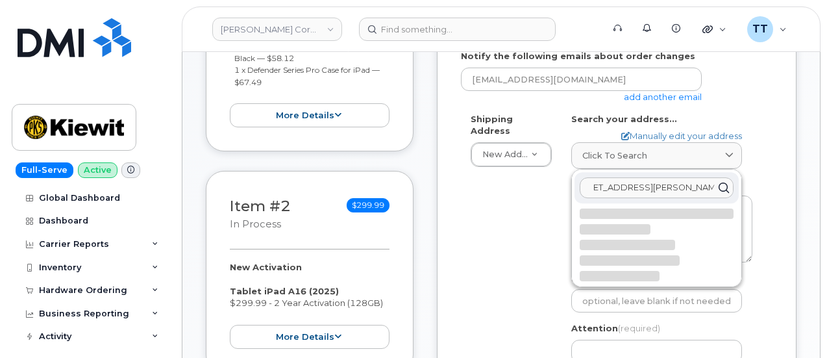
click at [644, 189] on input "85 Stokes King RdMississippi 38701" at bounding box center [656, 187] width 154 height 21
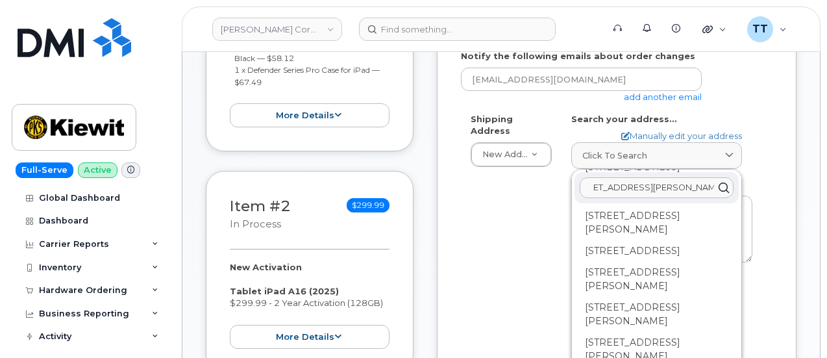
scroll to position [0, 0]
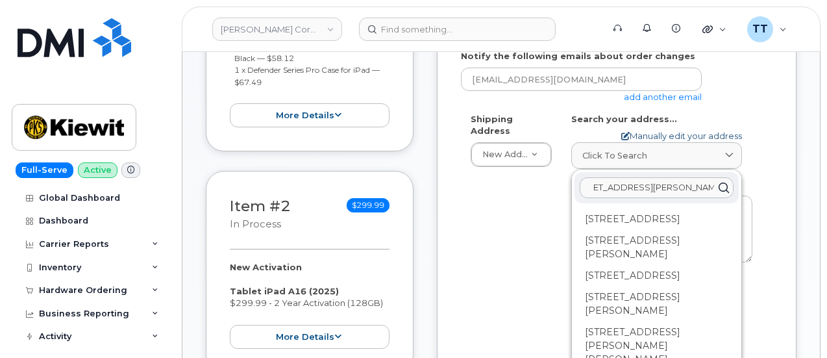
type input "85 Stokes King Rd Mississippi 38701"
click at [646, 133] on link "Manually edit your address" at bounding box center [681, 136] width 121 height 12
select select
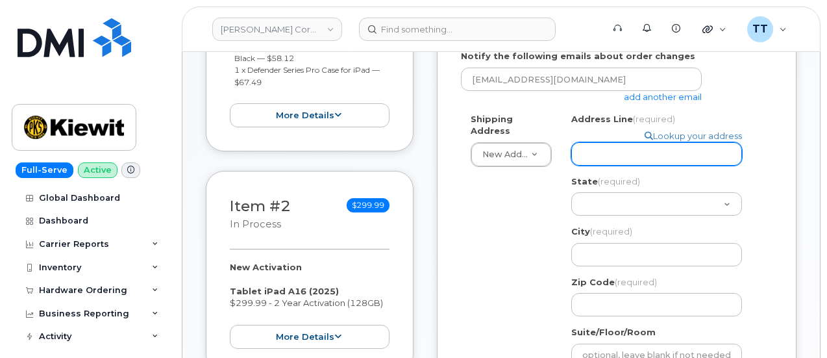
paste input "85 Stokes King RdMississippi 38701"
select select
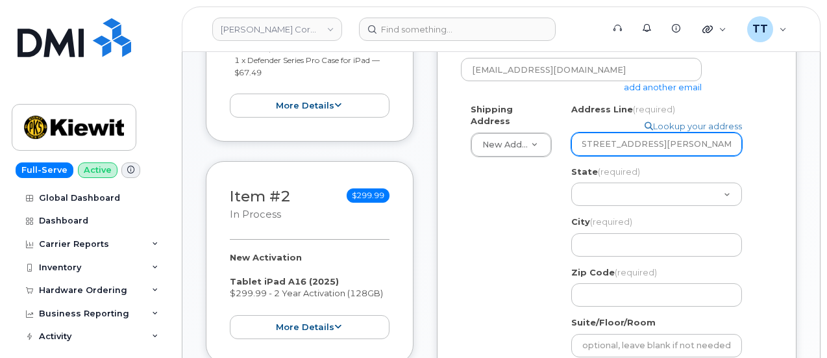
scroll to position [324, 0]
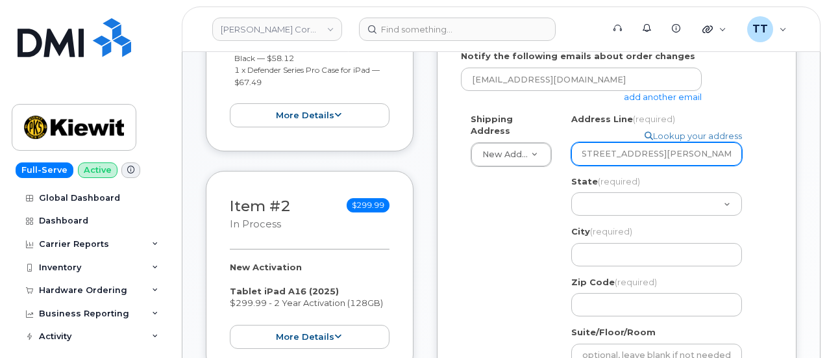
type input "85 Stokes King RdMississippi 38701"
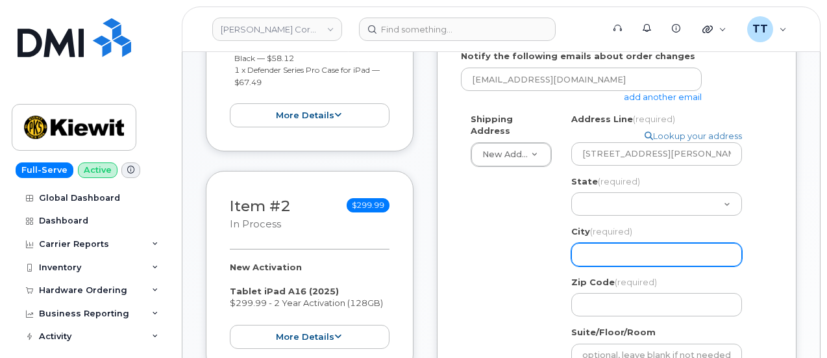
click at [615, 258] on input "City (required)" at bounding box center [656, 254] width 171 height 23
paste input "Greenville"
select select
type input "Greenville"
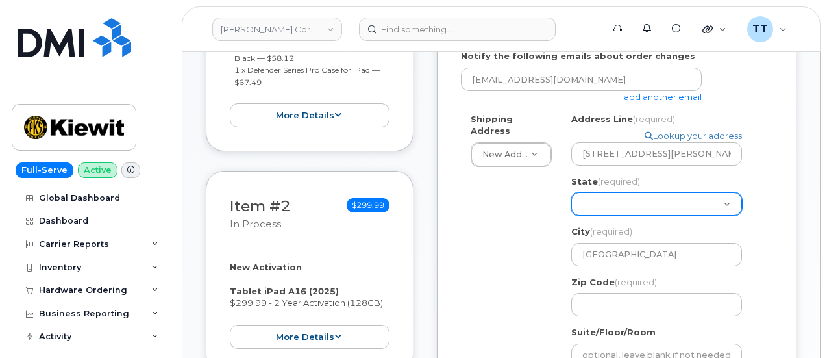
click at [611, 201] on select "Alabama Alaska American Samoa Arizona Arkansas California Colorado Connecticut …" at bounding box center [656, 203] width 171 height 23
select select "MS"
click at [571, 192] on select "Alabama Alaska American Samoa Arizona Arkansas California Colorado Connecticut …" at bounding box center [656, 203] width 171 height 23
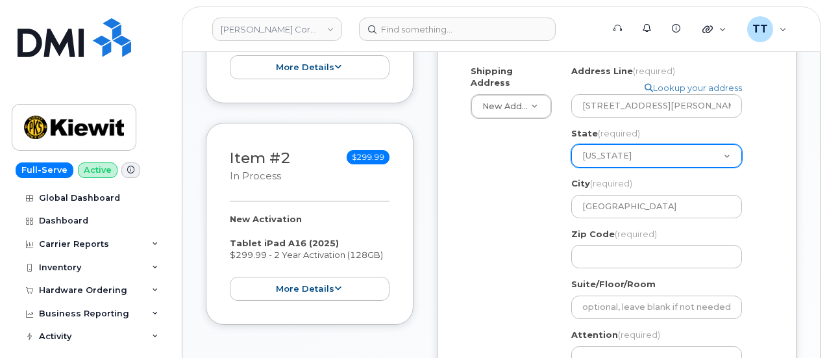
scroll to position [454, 0]
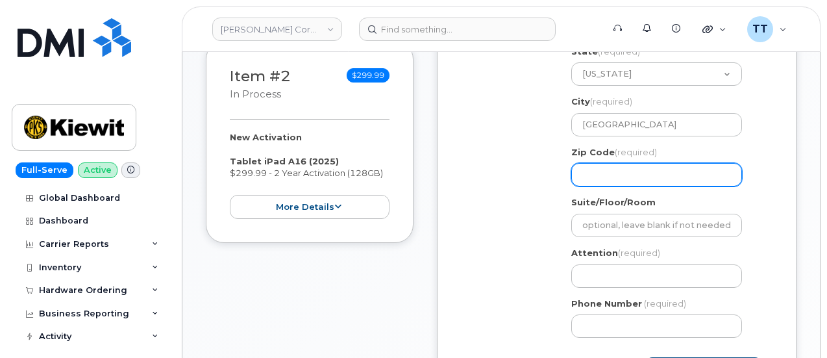
click at [619, 163] on input "Zip Code (required)" at bounding box center [656, 174] width 171 height 23
click at [640, 173] on input "Zip Code (required)" at bounding box center [656, 174] width 171 height 23
paste input "38701"
select select
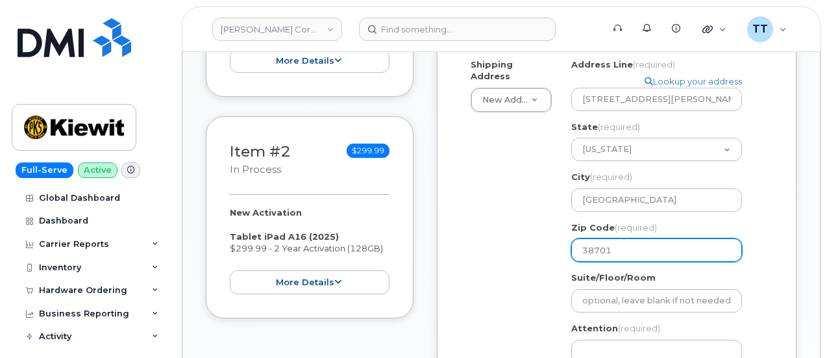
scroll to position [260, 0]
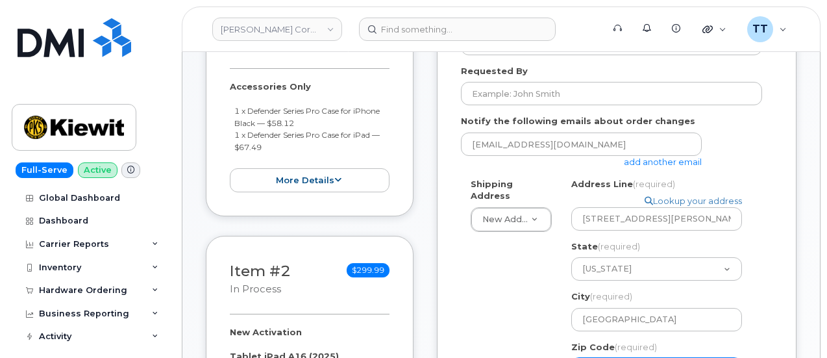
type input "38701"
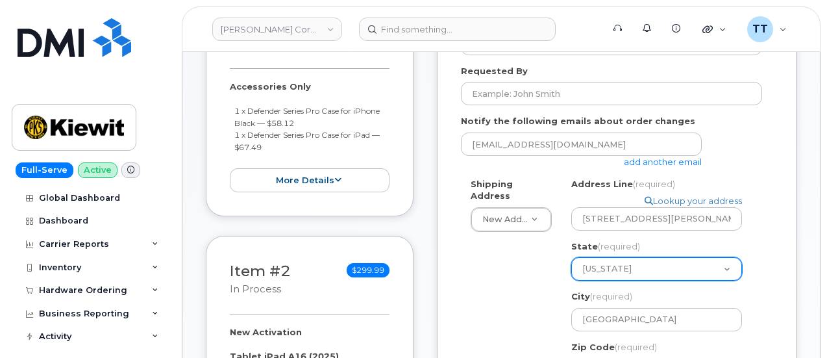
scroll to position [454, 0]
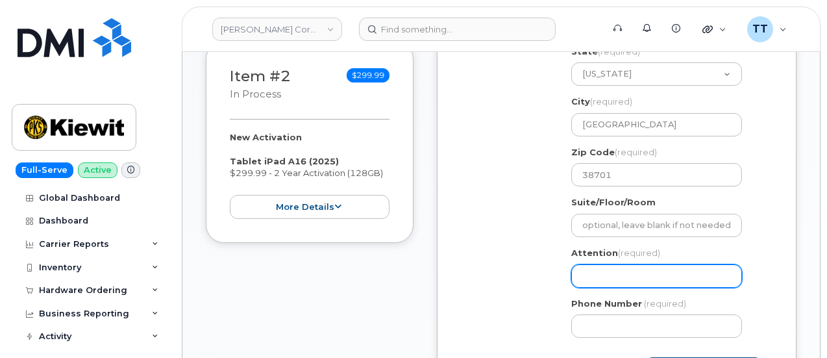
click at [601, 273] on input "Attention (required)" at bounding box center [656, 275] width 171 height 23
drag, startPoint x: 601, startPoint y: 273, endPoint x: 592, endPoint y: 271, distance: 9.4
click at [585, 269] on input "Attention (required)" at bounding box center [656, 275] width 171 height 23
paste input "CS0795546"
select select
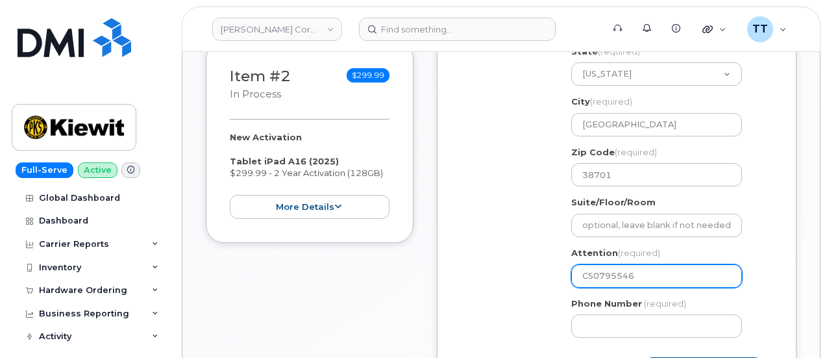
type input "CS0795546"
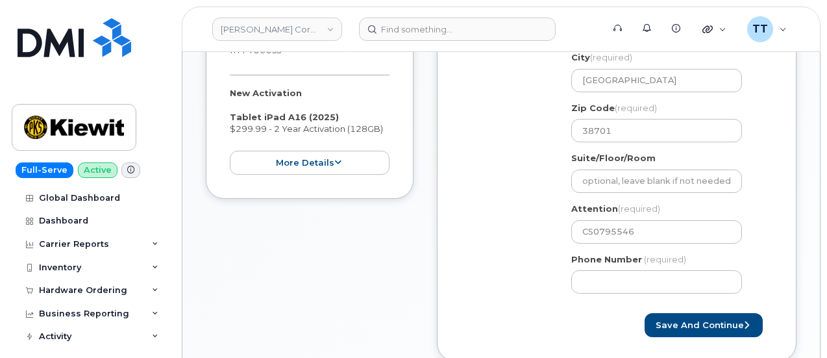
scroll to position [519, 0]
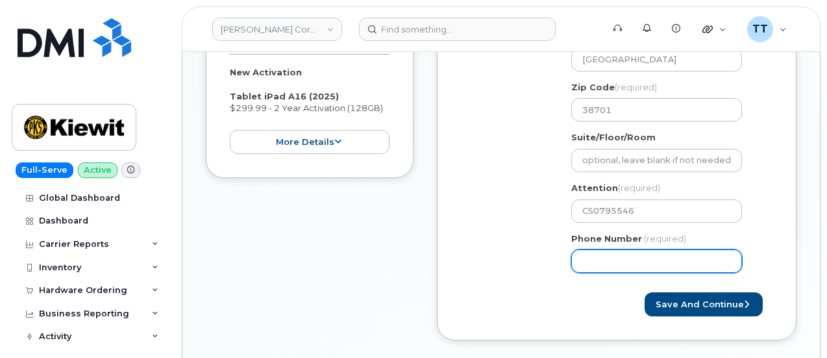
click at [598, 252] on input "Phone Number" at bounding box center [656, 260] width 171 height 23
click at [605, 258] on input "Phone Number" at bounding box center [656, 260] width 171 height 23
select select
type input "9367079375"
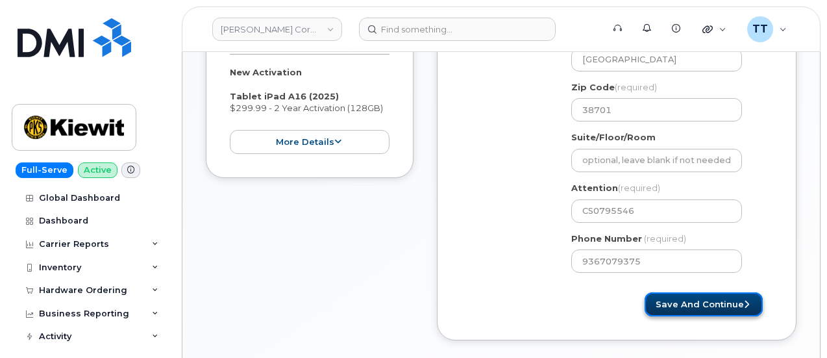
click at [697, 308] on button "Save and Continue" at bounding box center [703, 304] width 118 height 24
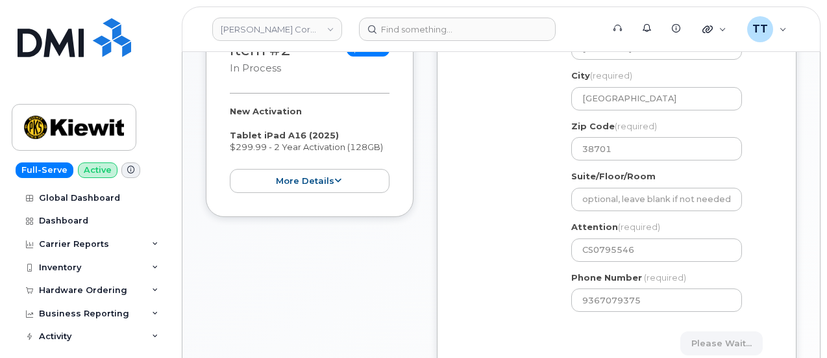
scroll to position [324, 0]
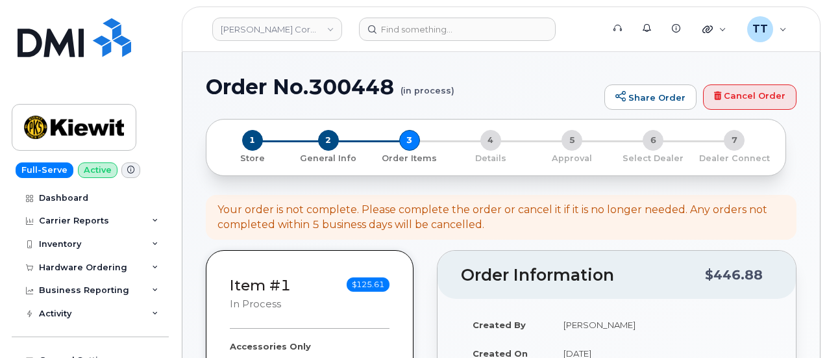
select select
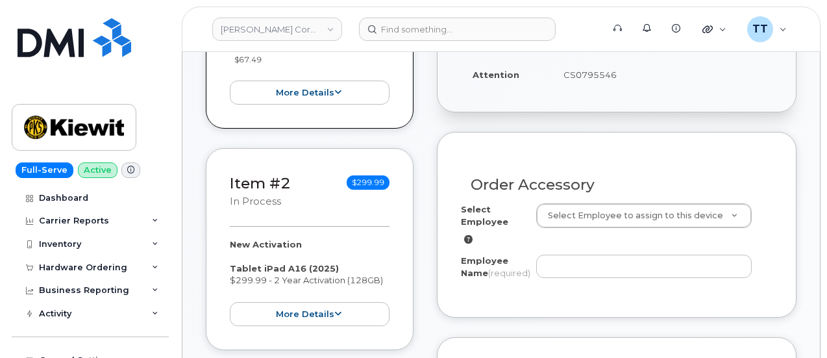
scroll to position [389, 0]
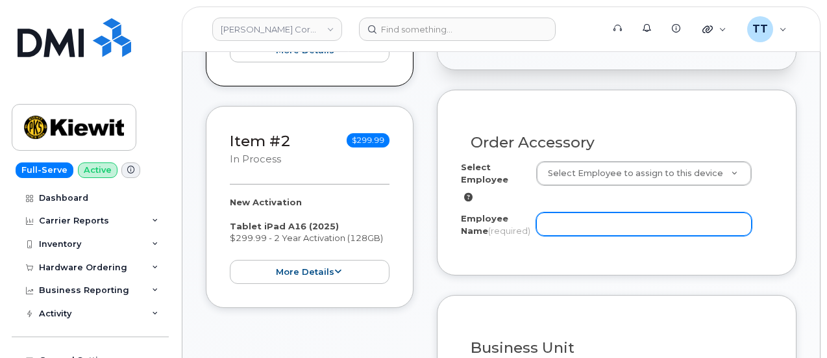
click at [584, 226] on input "Employee Name (required)" at bounding box center [643, 223] width 215 height 23
paste input "[PERSON_NAME] [PERSON_NAME]"
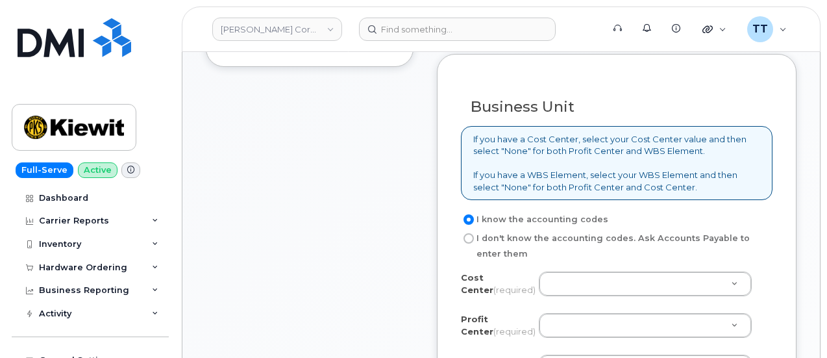
scroll to position [714, 0]
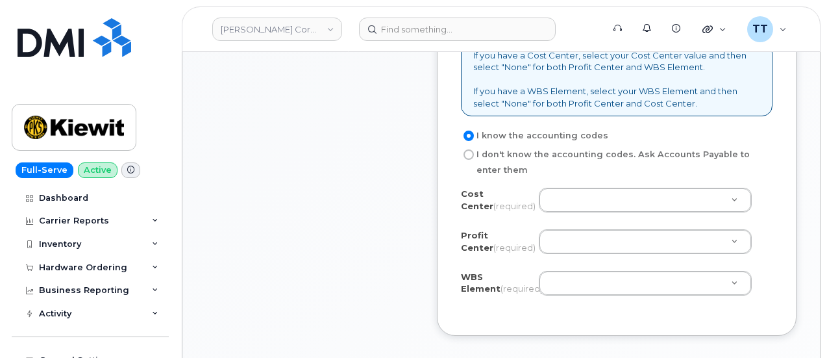
type input "Mrinal Manoj Redij"
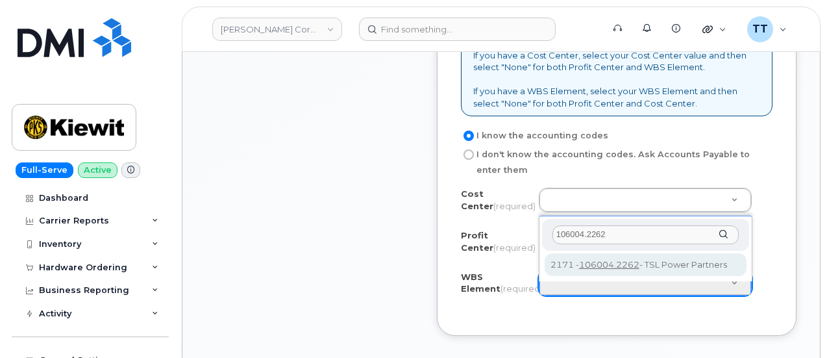
type input "106004.2262"
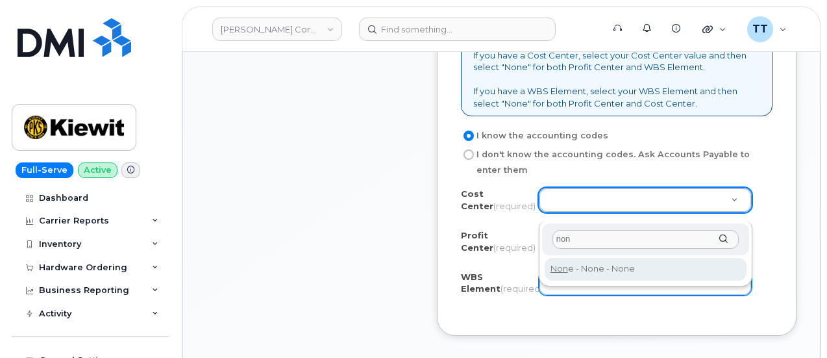
type input "non"
type input "None"
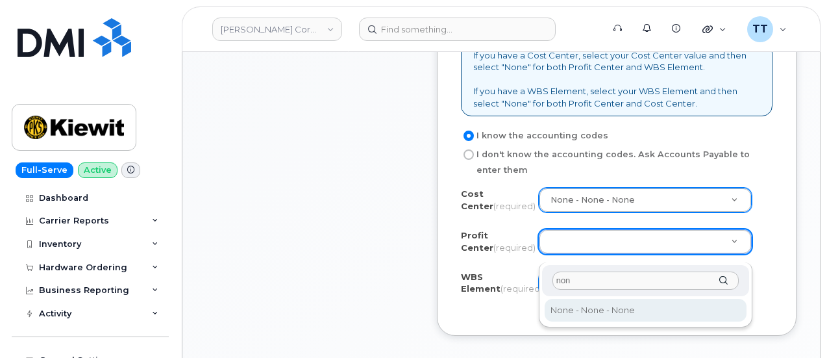
type input "non"
select select "None"
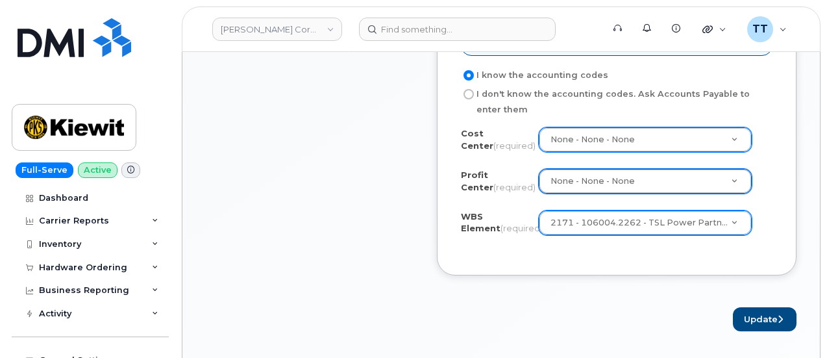
scroll to position [908, 0]
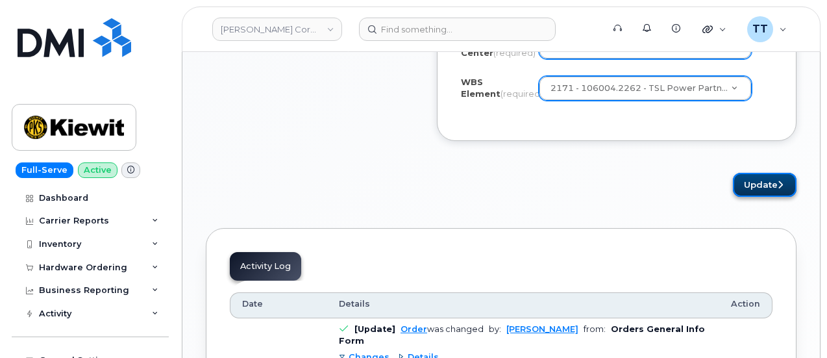
click at [747, 194] on button "Update" at bounding box center [765, 185] width 64 height 24
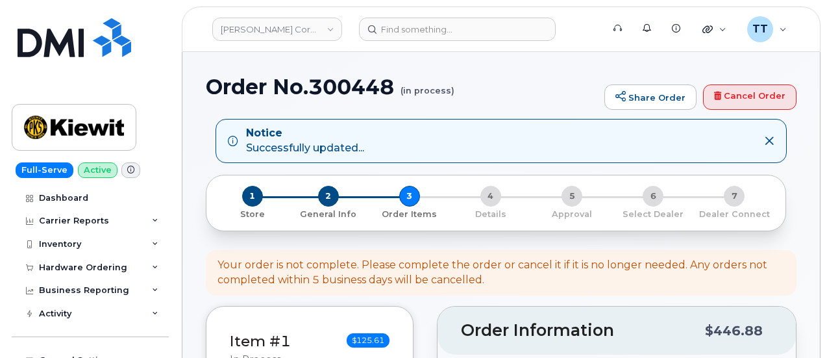
select select
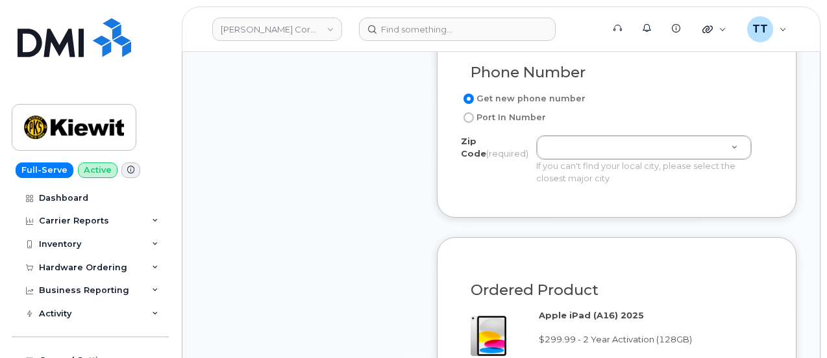
scroll to position [779, 0]
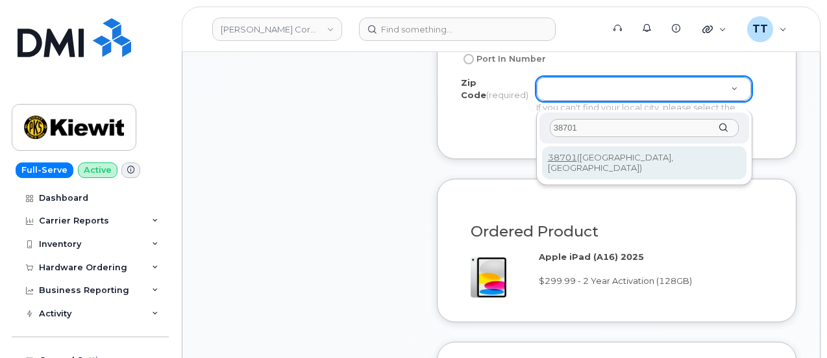
type input "38701"
type input "38701 (Greenville, MS)"
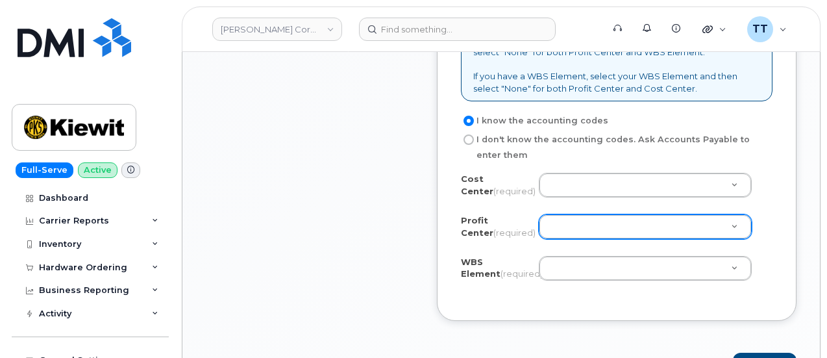
scroll to position [1168, 0]
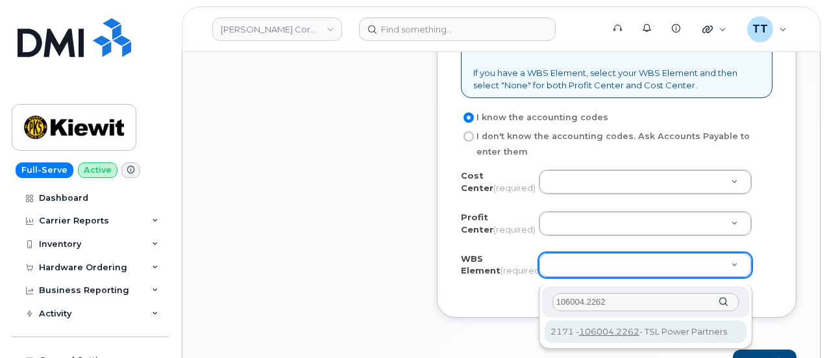
type input "106004.2262"
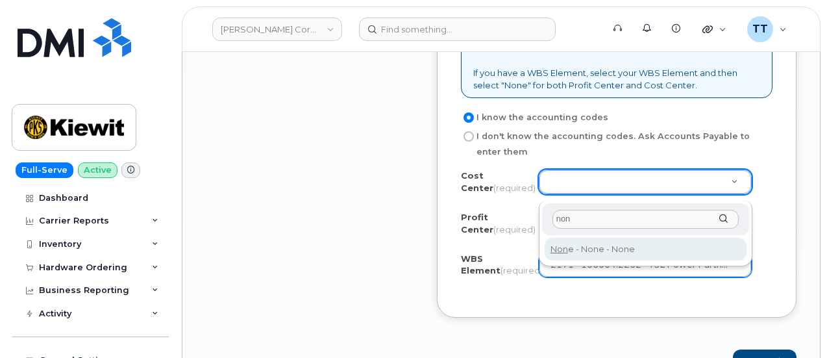
type input "non"
type input "None"
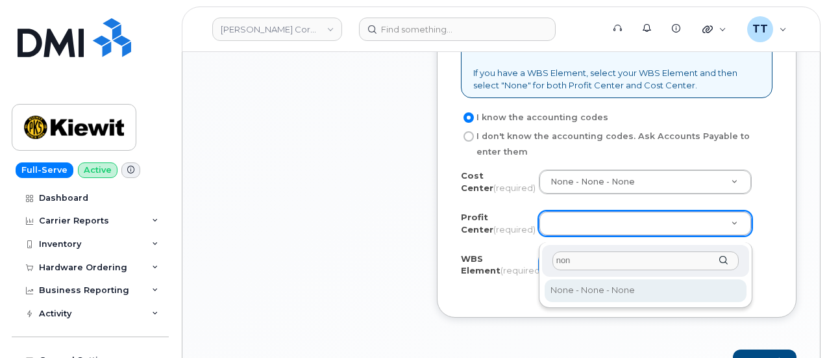
type input "non"
select select "None"
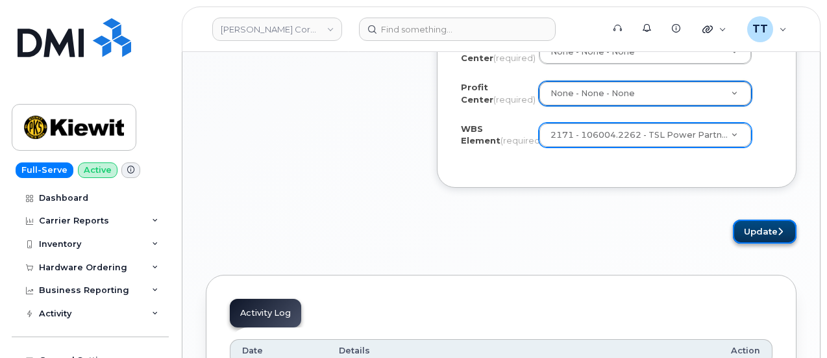
click at [753, 235] on button "Update" at bounding box center [765, 231] width 64 height 24
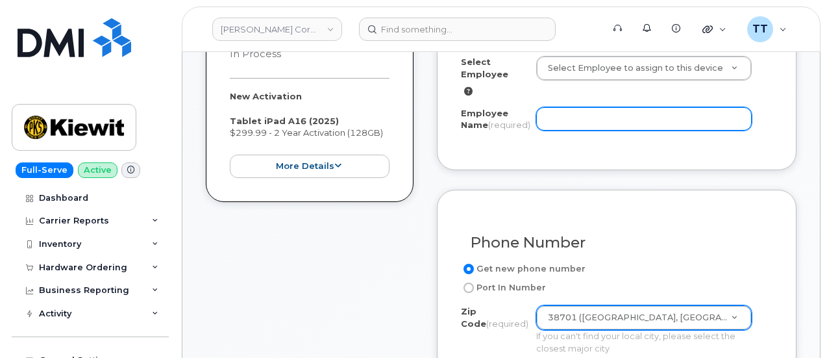
scroll to position [460, 0]
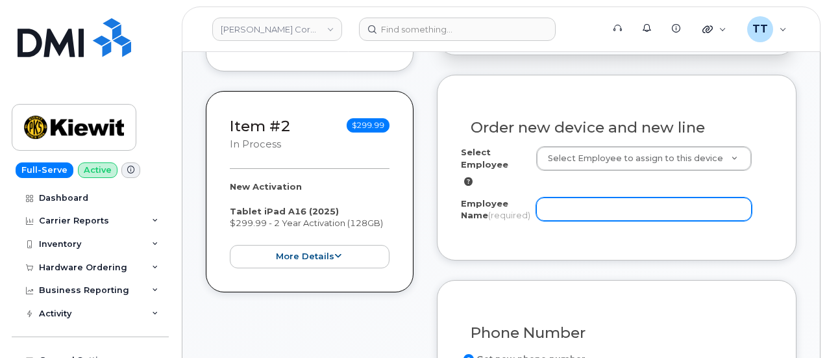
click at [605, 207] on input "Employee Name (required)" at bounding box center [643, 208] width 215 height 23
paste input "[PERSON_NAME] [PERSON_NAME]"
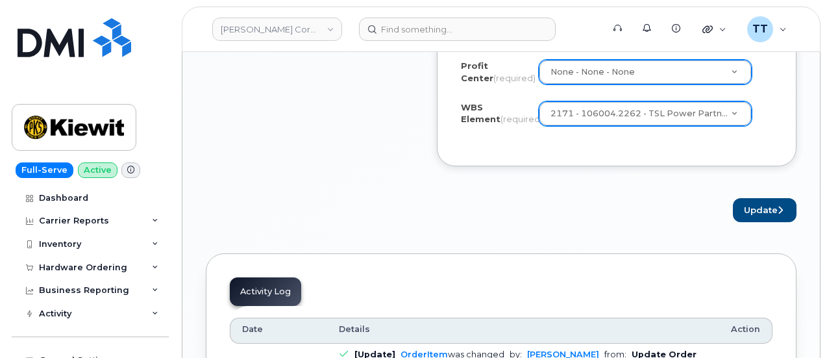
scroll to position [1368, 0]
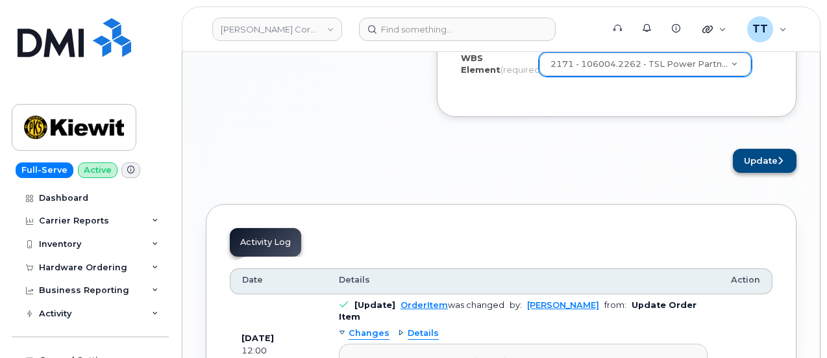
type input "[PERSON_NAME] [PERSON_NAME]"
click at [741, 168] on button "Update" at bounding box center [765, 161] width 64 height 24
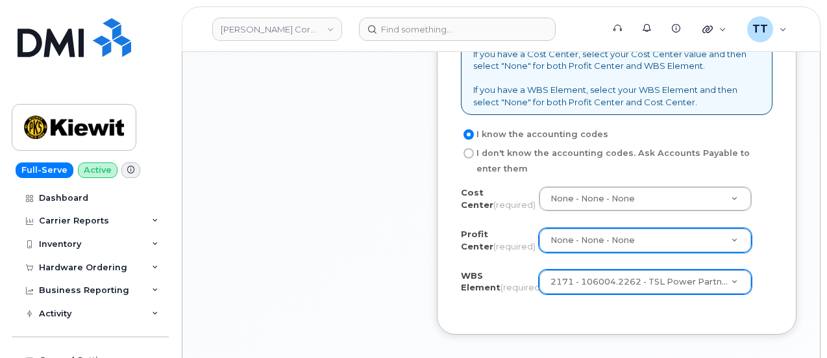
scroll to position [1239, 0]
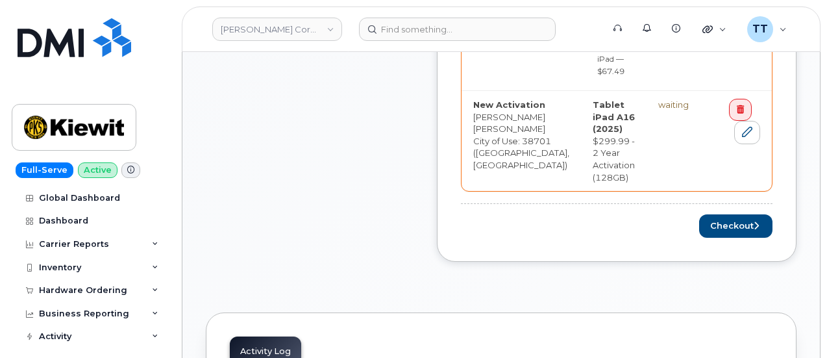
scroll to position [714, 0]
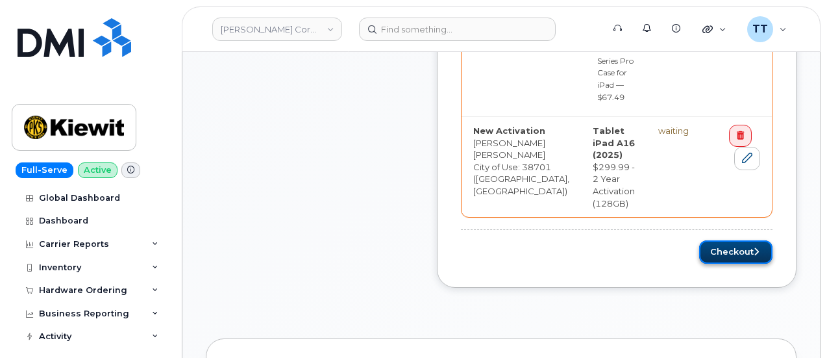
click at [725, 240] on button "Checkout" at bounding box center [735, 252] width 73 height 24
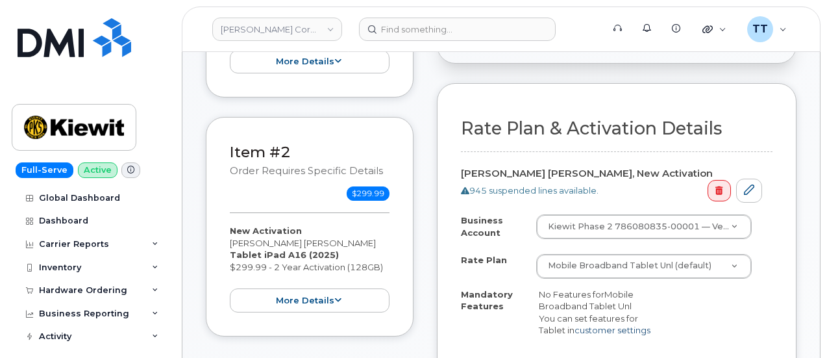
scroll to position [389, 0]
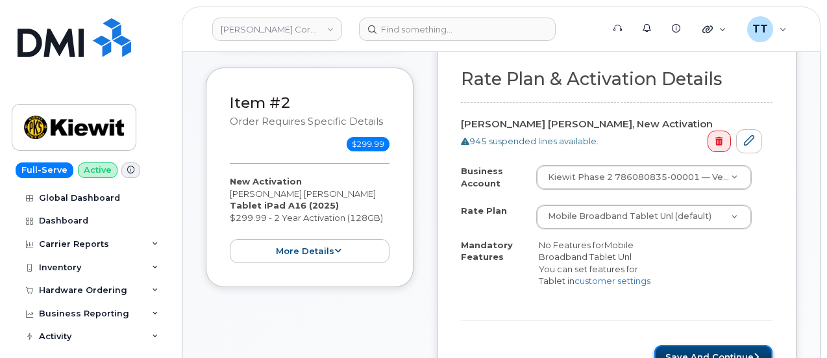
click at [724, 345] on button "Save and Continue" at bounding box center [713, 357] width 118 height 24
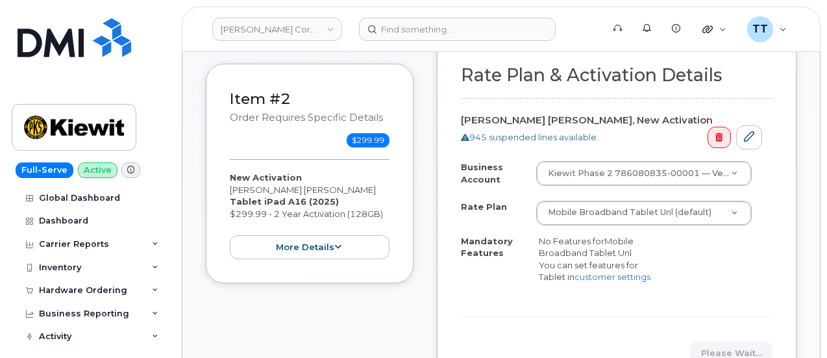
scroll to position [519, 0]
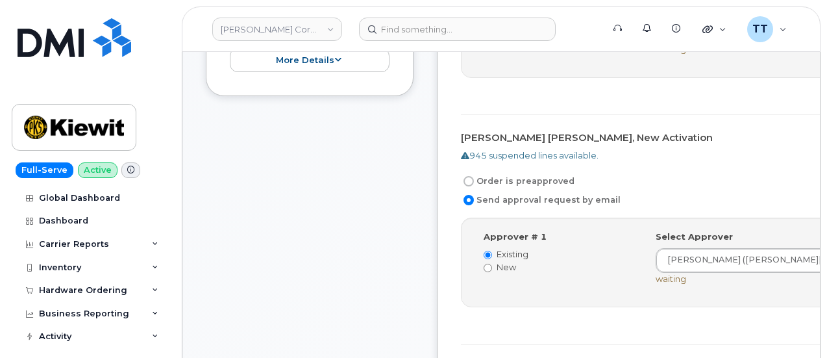
scroll to position [649, 0]
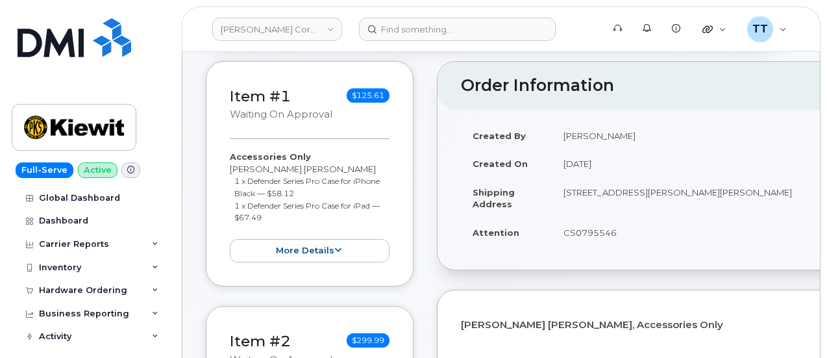
scroll to position [130, 0]
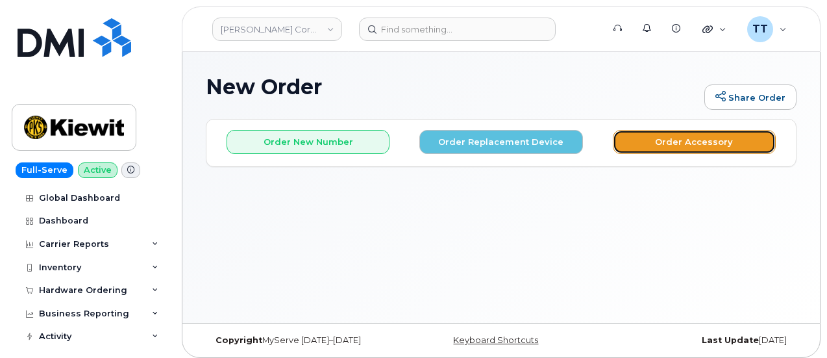
click at [622, 143] on button "Order Accessory" at bounding box center [693, 142] width 163 height 24
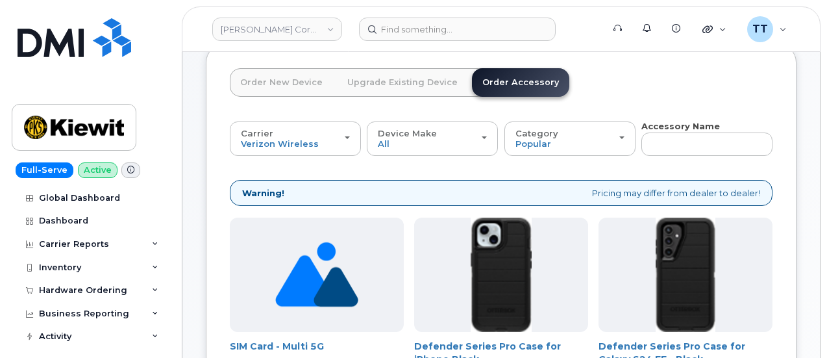
scroll to position [65, 0]
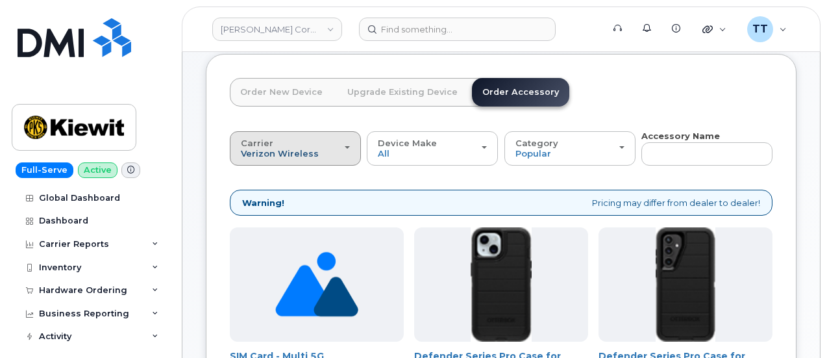
click at [304, 154] on span "Verizon Wireless" at bounding box center [280, 153] width 78 height 10
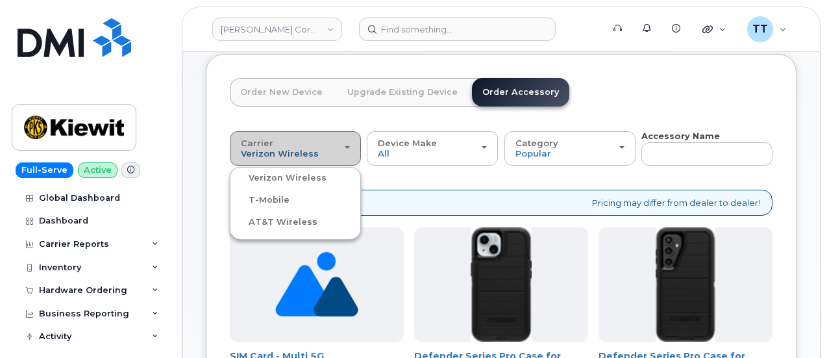
click at [304, 154] on span "Verizon Wireless" at bounding box center [280, 153] width 78 height 10
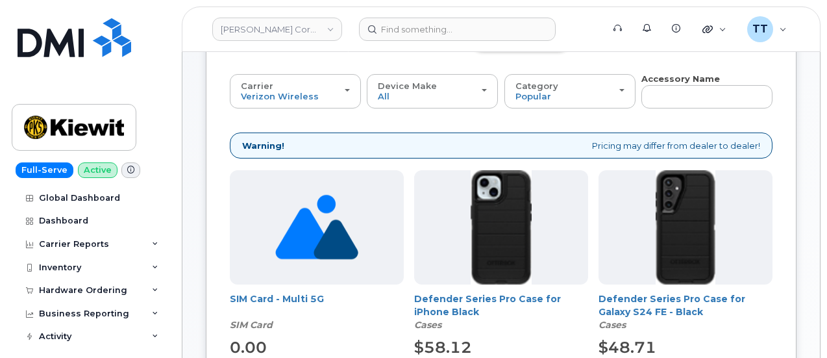
scroll to position [25, 0]
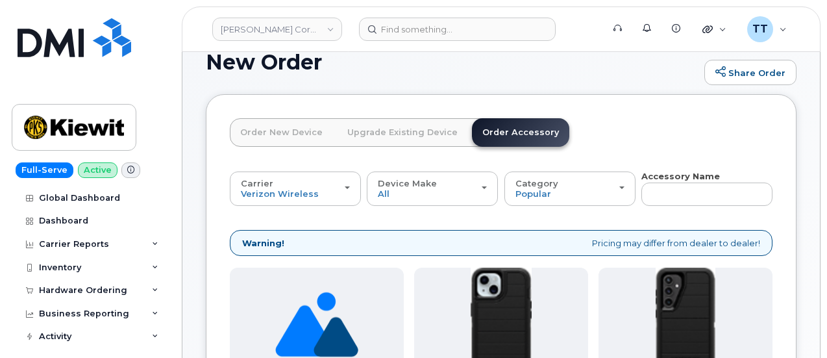
click at [285, 133] on link "Order New Device" at bounding box center [281, 132] width 103 height 29
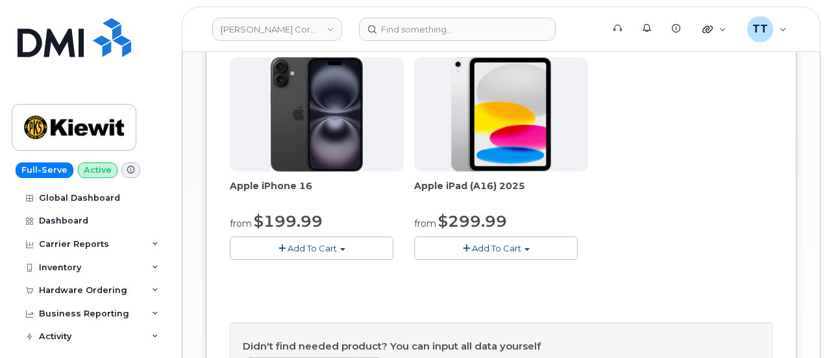
scroll to position [544, 0]
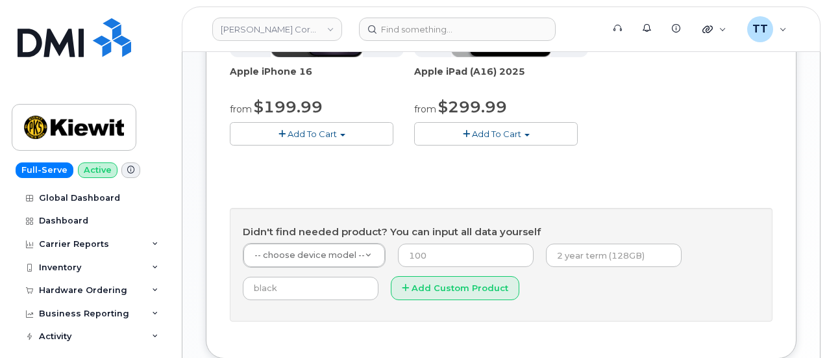
click at [472, 139] on span "Add To Cart" at bounding box center [496, 133] width 49 height 10
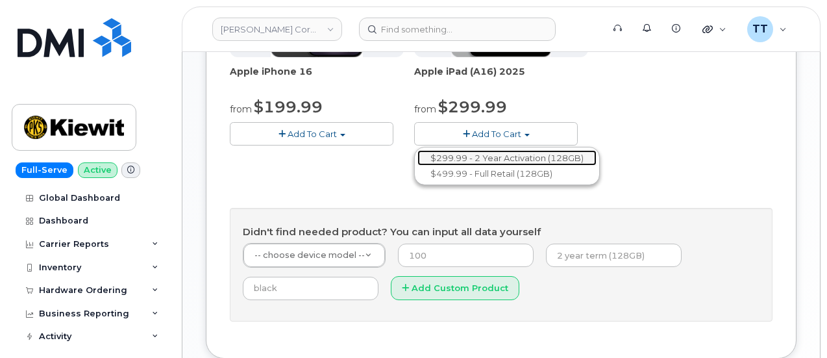
click at [417, 166] on link "$299.99 - 2 Year Activation (128GB)" at bounding box center [506, 158] width 179 height 16
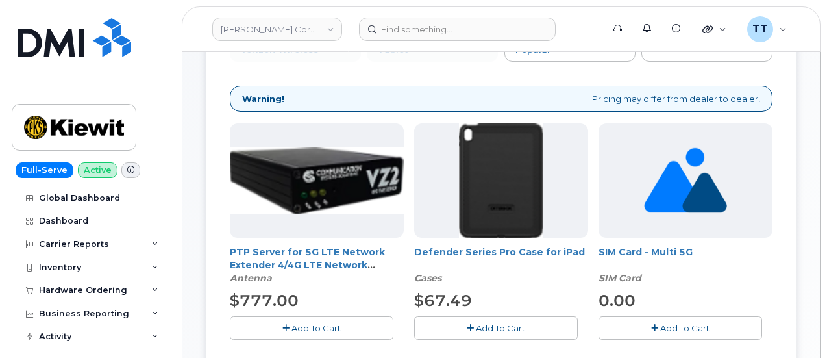
scroll to position [181, 0]
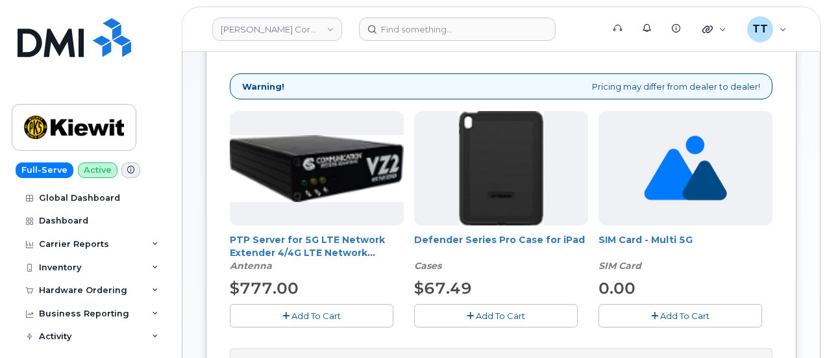
click at [476, 310] on span "Add To Cart" at bounding box center [500, 315] width 49 height 10
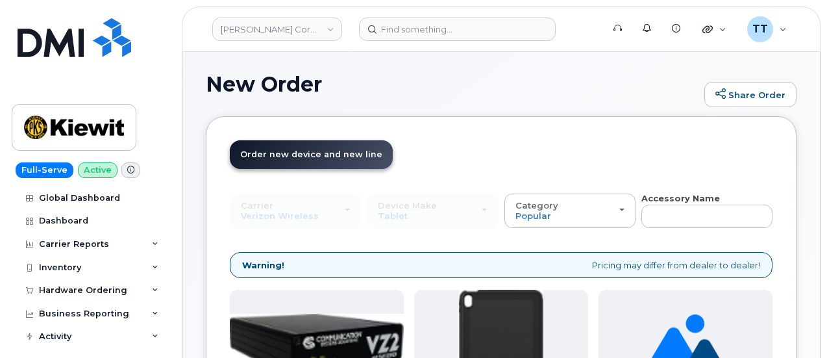
scroll to position [0, 0]
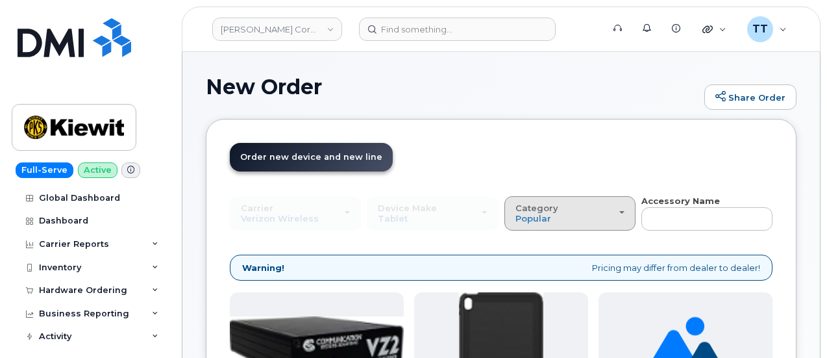
click at [515, 221] on div "Category Popular" at bounding box center [569, 213] width 109 height 20
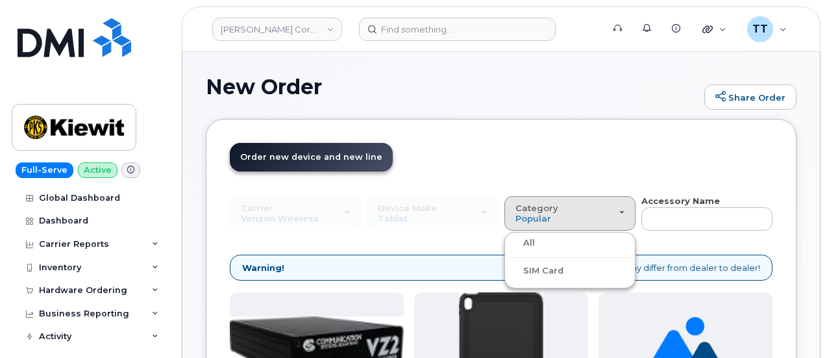
click at [507, 247] on div "All" at bounding box center [569, 243] width 125 height 16
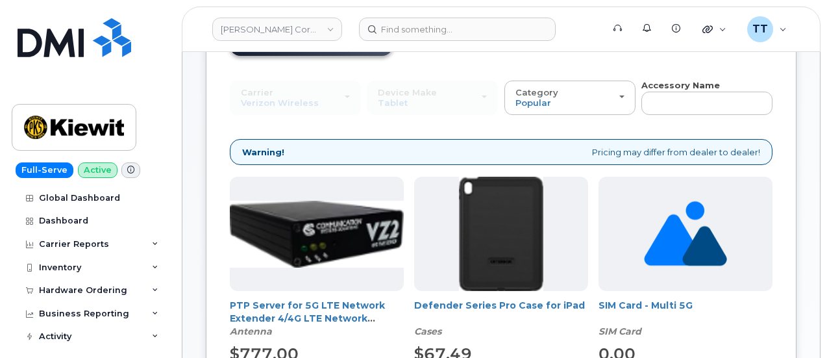
scroll to position [103, 0]
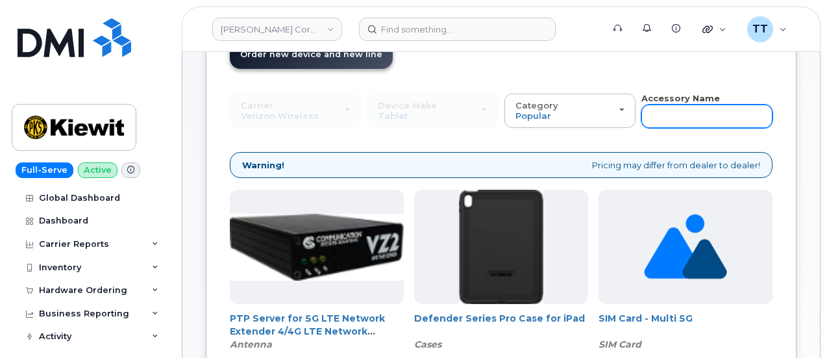
click at [641, 112] on input "text" at bounding box center [706, 115] width 131 height 23
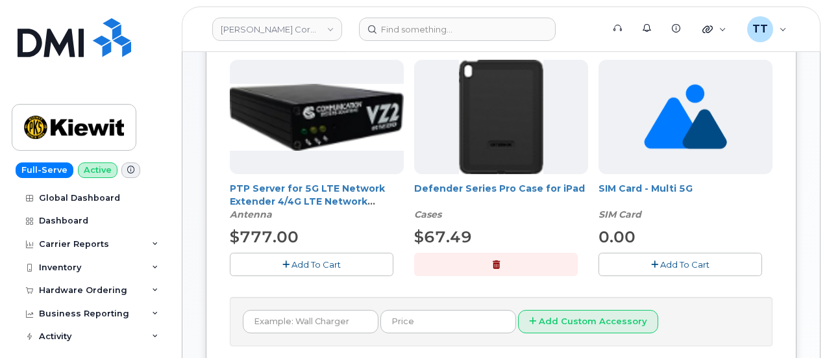
scroll to position [0, 0]
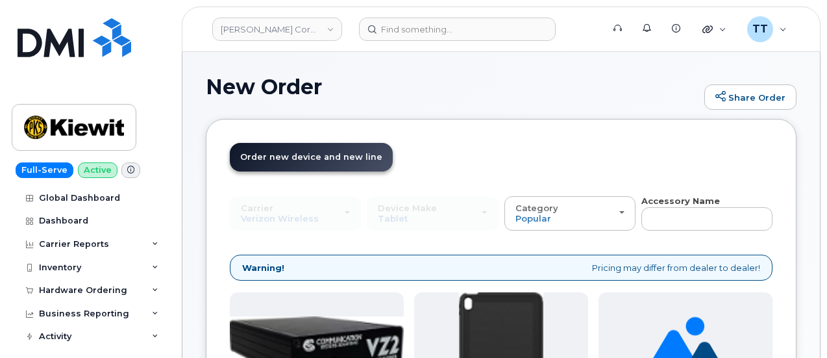
click at [383, 219] on div "Device Make All iPhone Tablet All iPhone Tablet" at bounding box center [432, 213] width 131 height 34
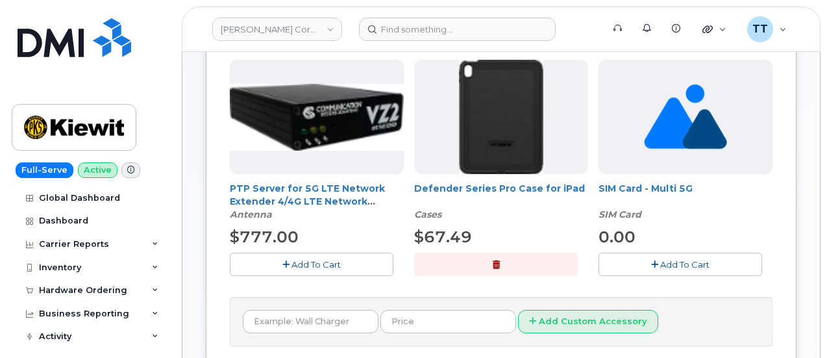
scroll to position [38, 0]
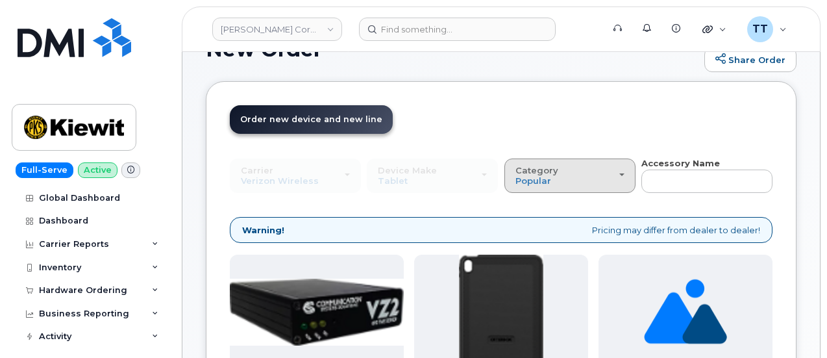
click at [515, 182] on div "Category Popular" at bounding box center [569, 175] width 109 height 20
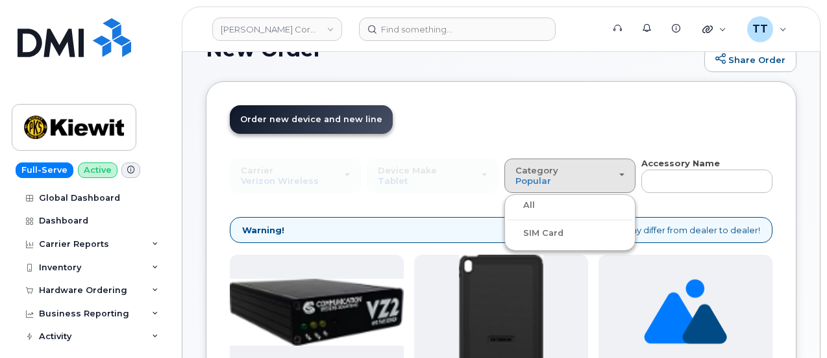
click at [507, 204] on label "All" at bounding box center [520, 205] width 27 height 16
click at [0, 0] on input "All" at bounding box center [0, 0] width 0 height 0
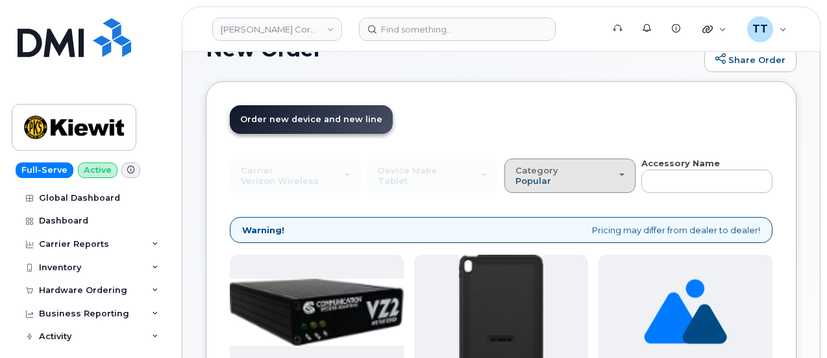
click at [515, 180] on span "Popular" at bounding box center [533, 180] width 36 height 10
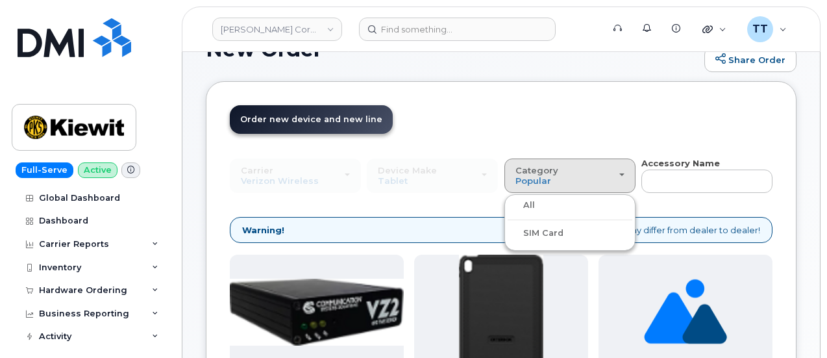
click at [507, 228] on label "SIM Card" at bounding box center [535, 233] width 56 height 16
click at [0, 0] on input "SIM Card" at bounding box center [0, 0] width 0 height 0
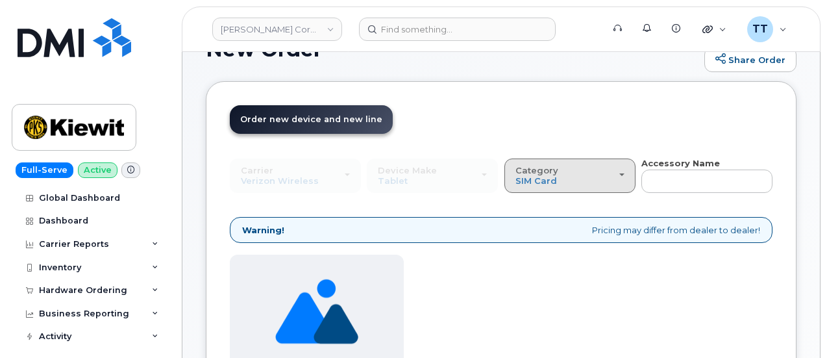
click at [515, 184] on span "SIM Card" at bounding box center [536, 180] width 42 height 10
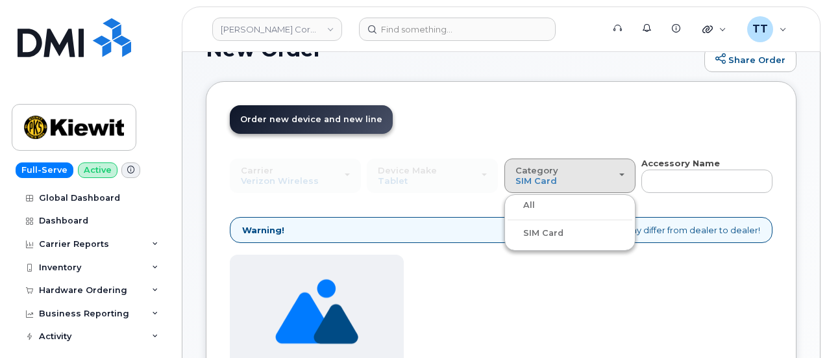
click at [507, 204] on div "All" at bounding box center [569, 205] width 125 height 16
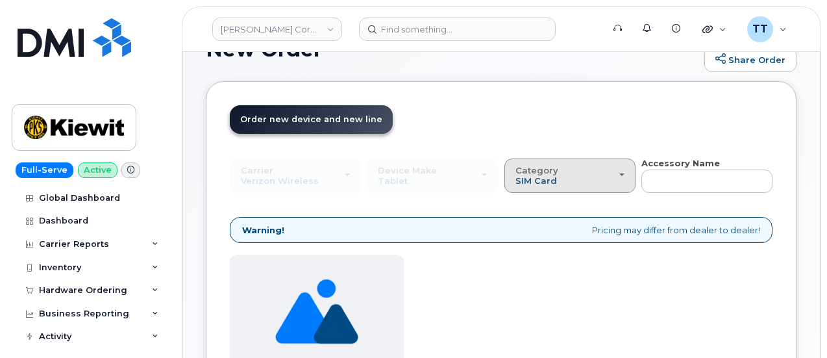
click at [515, 181] on span "SIM Card" at bounding box center [536, 180] width 42 height 10
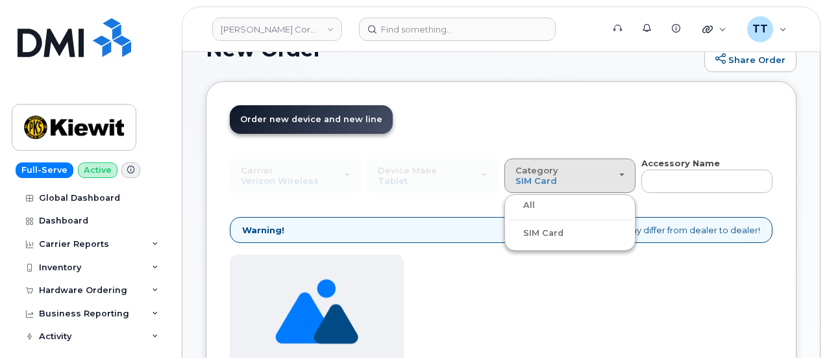
click at [507, 204] on label "All" at bounding box center [520, 205] width 27 height 16
click at [0, 0] on input "All" at bounding box center [0, 0] width 0 height 0
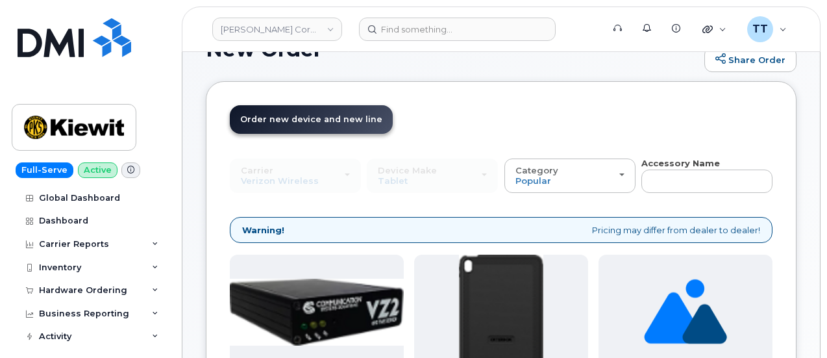
scroll to position [0, 0]
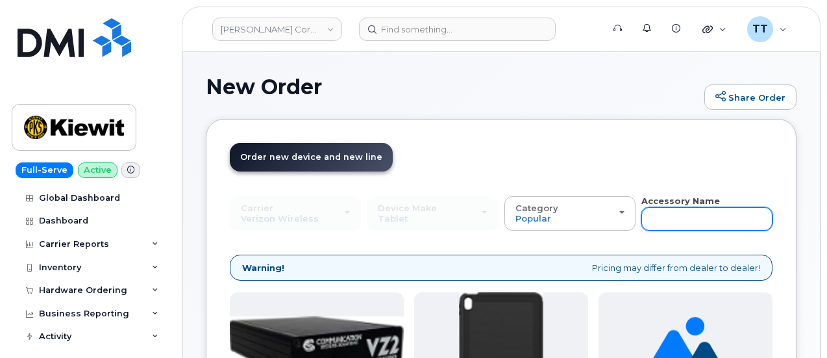
click at [641, 210] on input "text" at bounding box center [706, 218] width 131 height 23
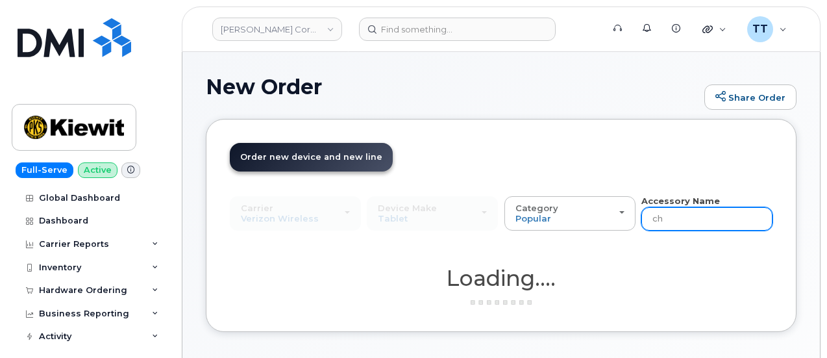
type input "ch"
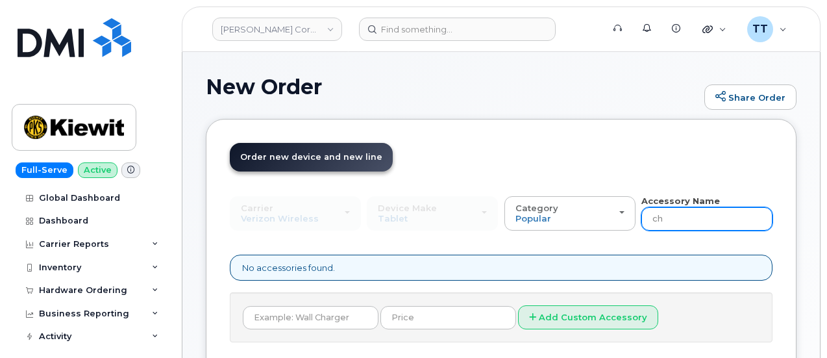
click at [641, 213] on input "ch" at bounding box center [706, 218] width 131 height 23
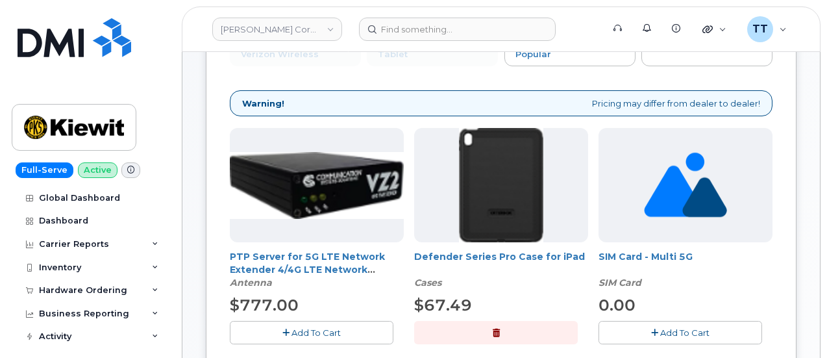
scroll to position [195, 0]
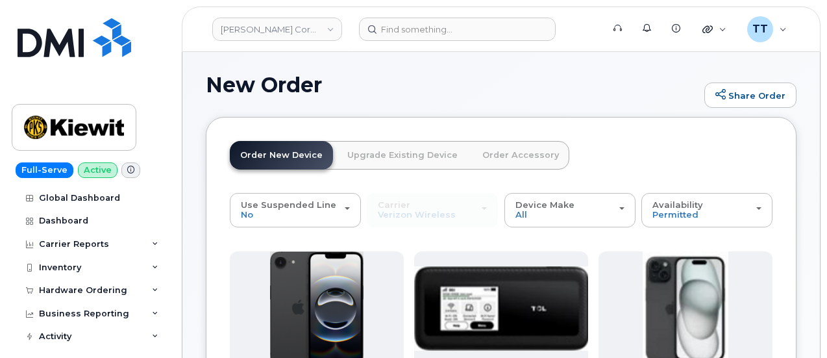
scroll to position [0, 0]
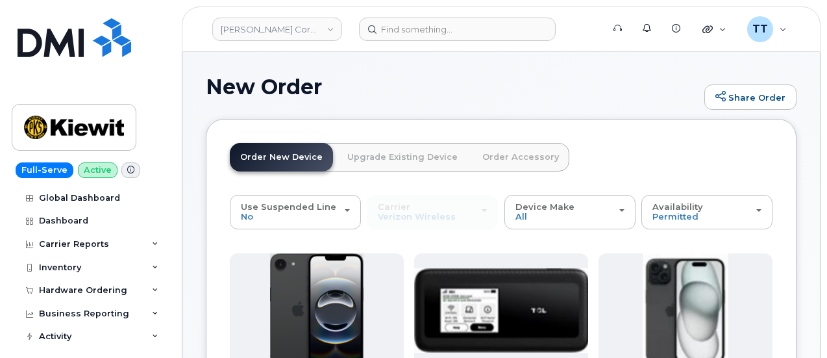
click at [483, 162] on link "Order Accessory" at bounding box center [520, 157] width 97 height 29
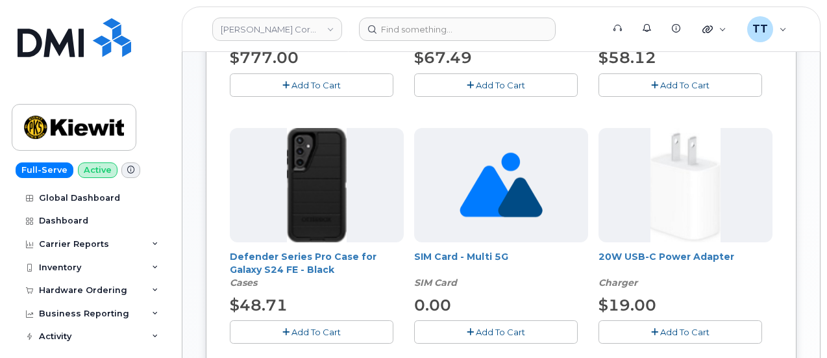
scroll to position [519, 0]
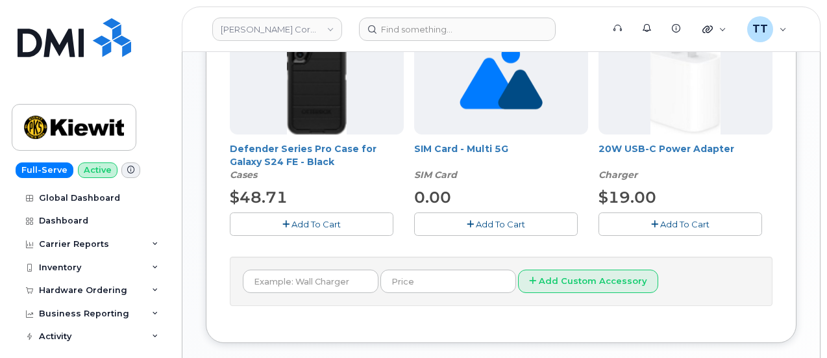
click at [660, 219] on span "Add To Cart" at bounding box center [684, 224] width 49 height 10
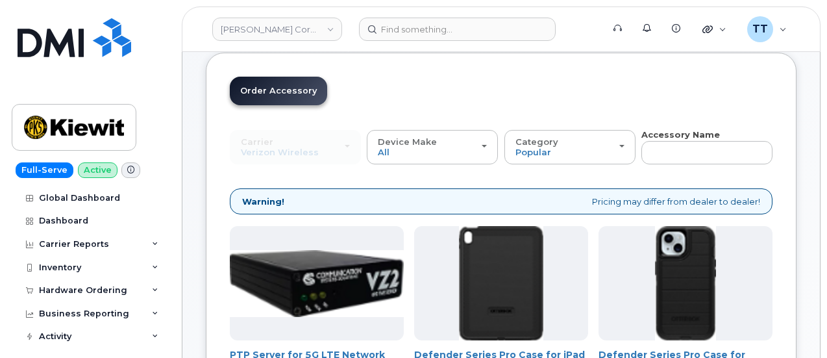
scroll to position [65, 0]
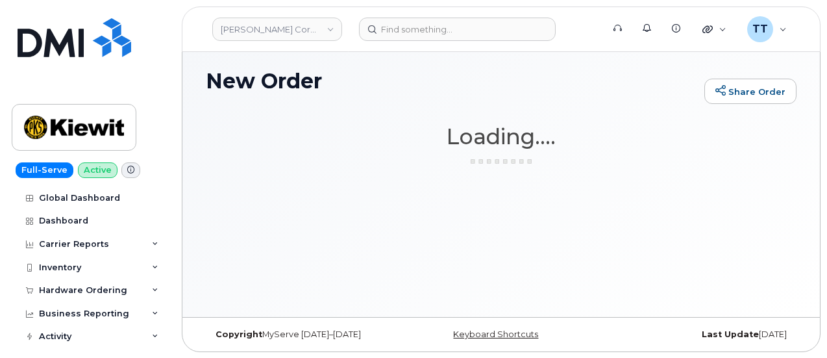
scroll to position [0, 0]
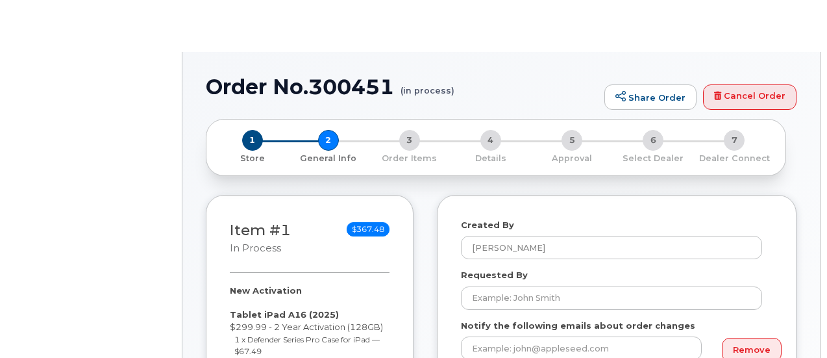
select select
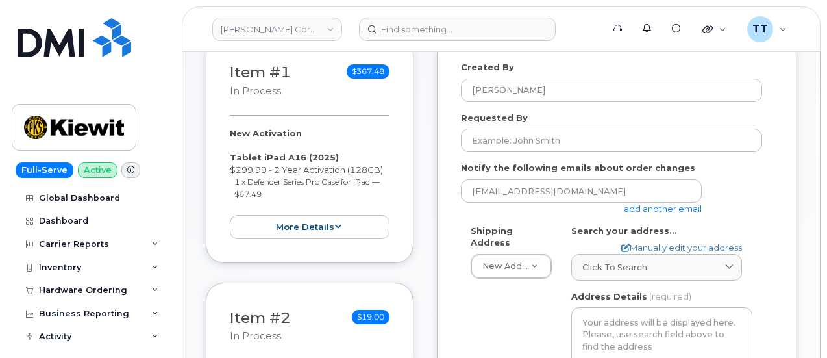
scroll to position [195, 0]
